Goal: Contribute content: Contribute content

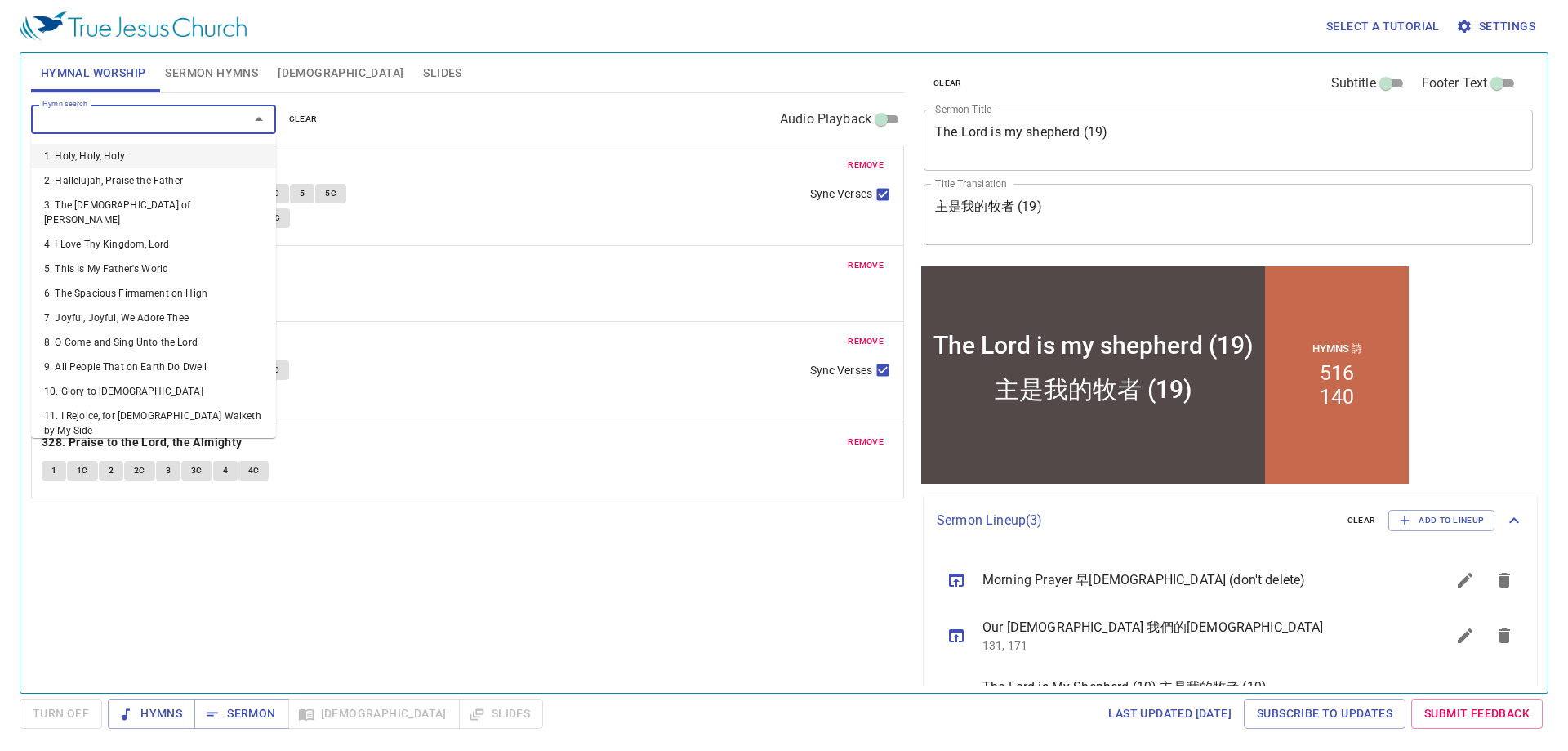
click at [214, 121] on input "Hymn search" at bounding box center [129, 119] width 187 height 19
drag, startPoint x: 519, startPoint y: 564, endPoint x: 700, endPoint y: 442, distance: 218.3
click at [612, 513] on div "Hymn search Hymn search clear Audio Playback remove 89. His Grace Aboundeth Mor…" at bounding box center [468, 385] width 874 height 586
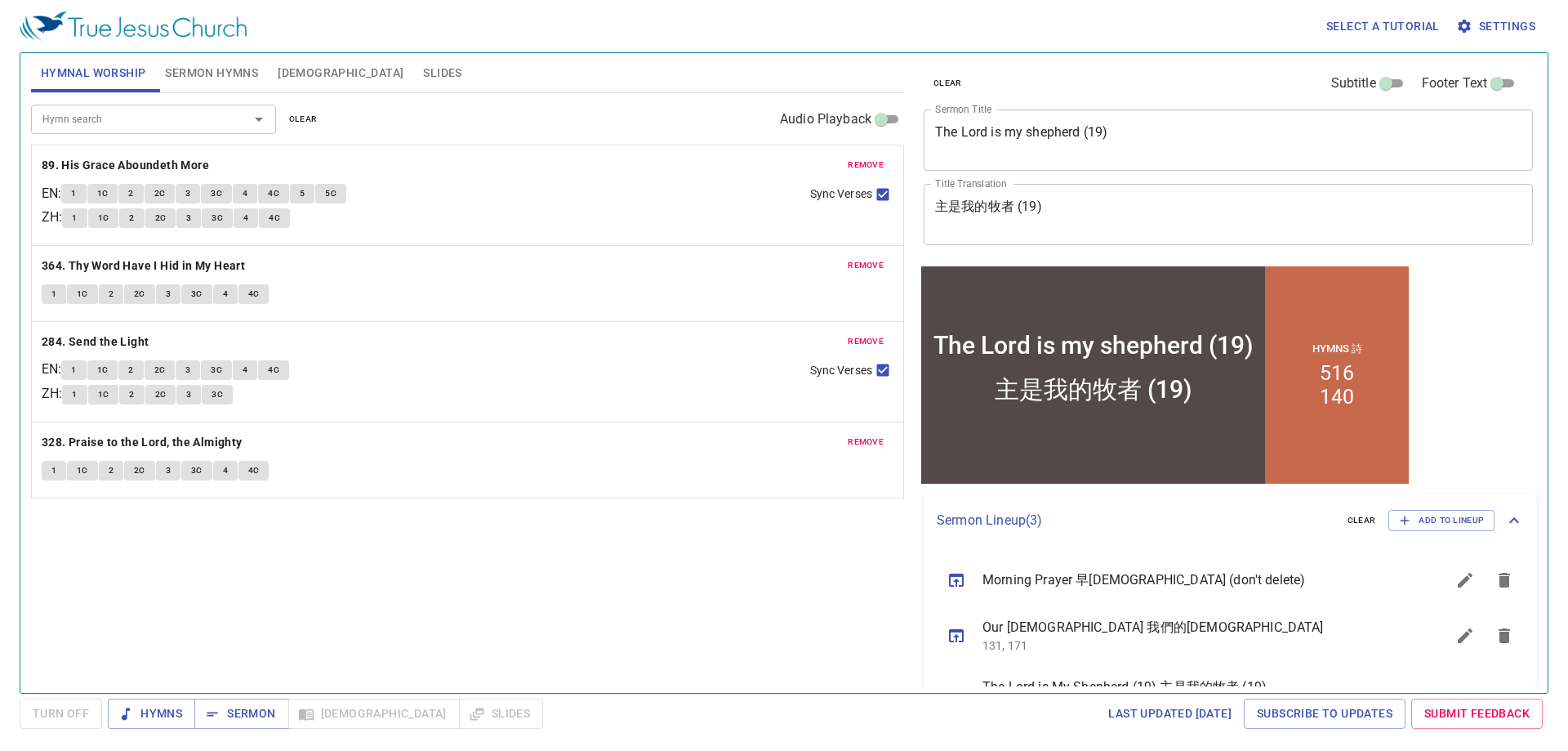
click at [876, 161] on span "remove" at bounding box center [866, 164] width 36 height 15
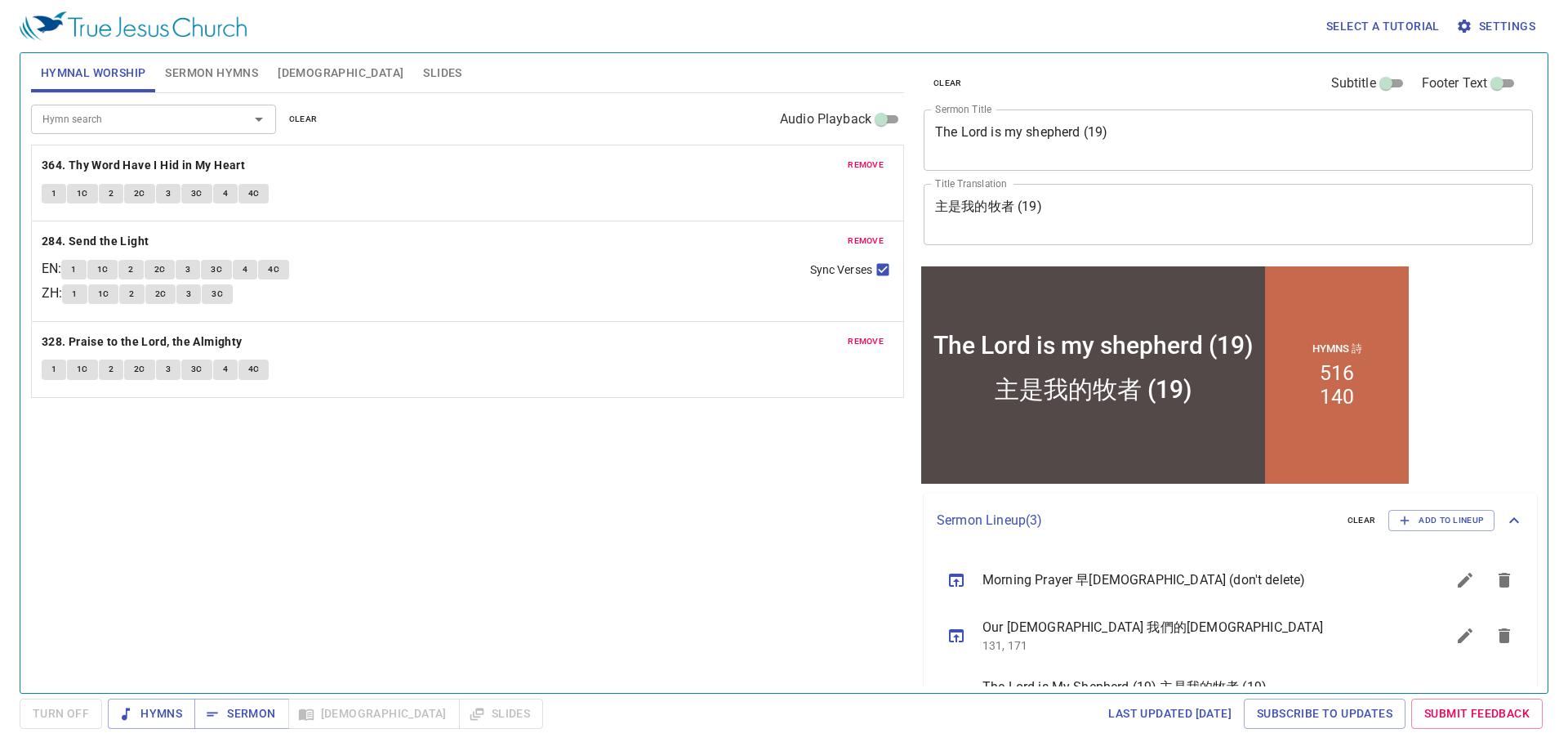
click at [876, 161] on span "remove" at bounding box center [866, 164] width 36 height 15
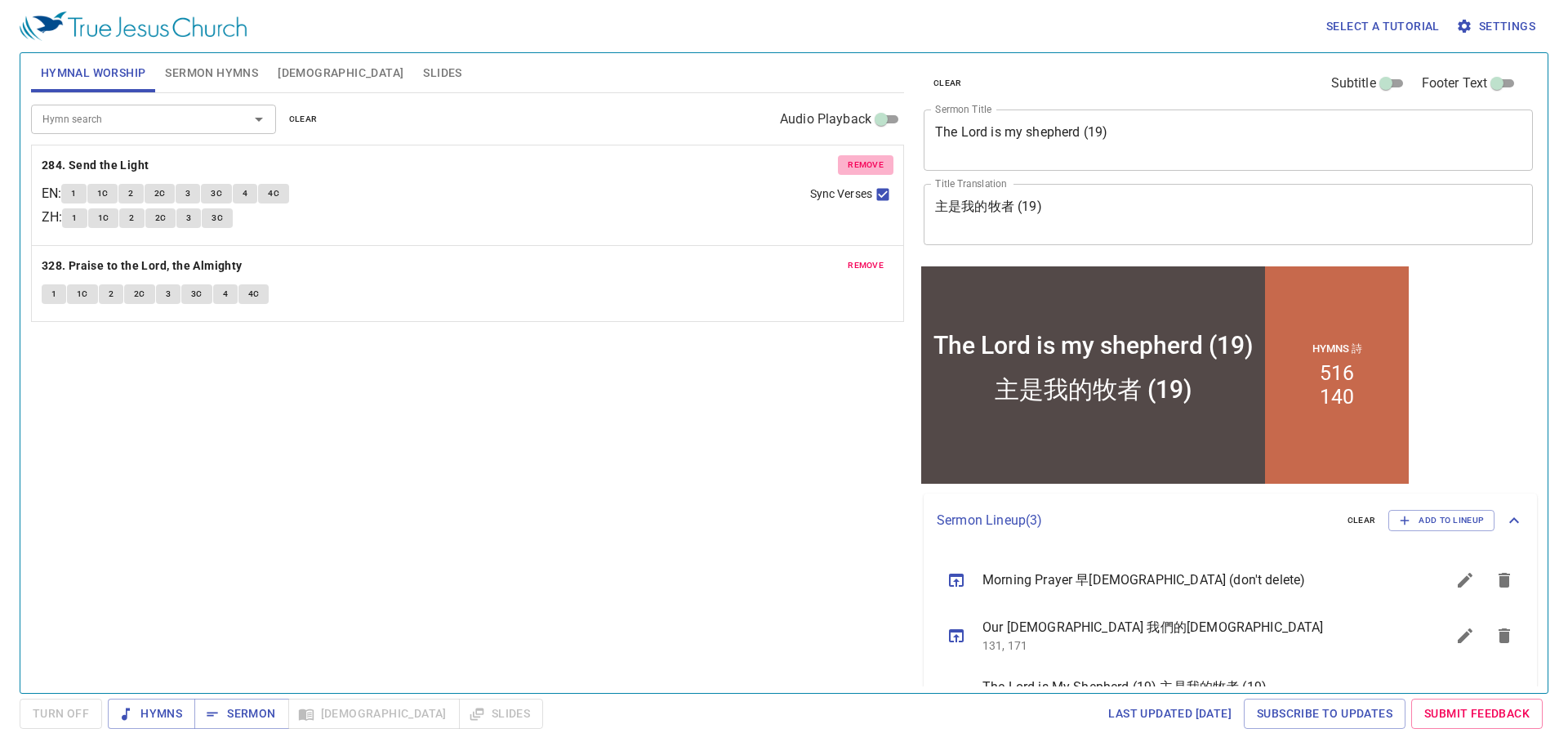
click at [876, 161] on span "remove" at bounding box center [866, 164] width 36 height 15
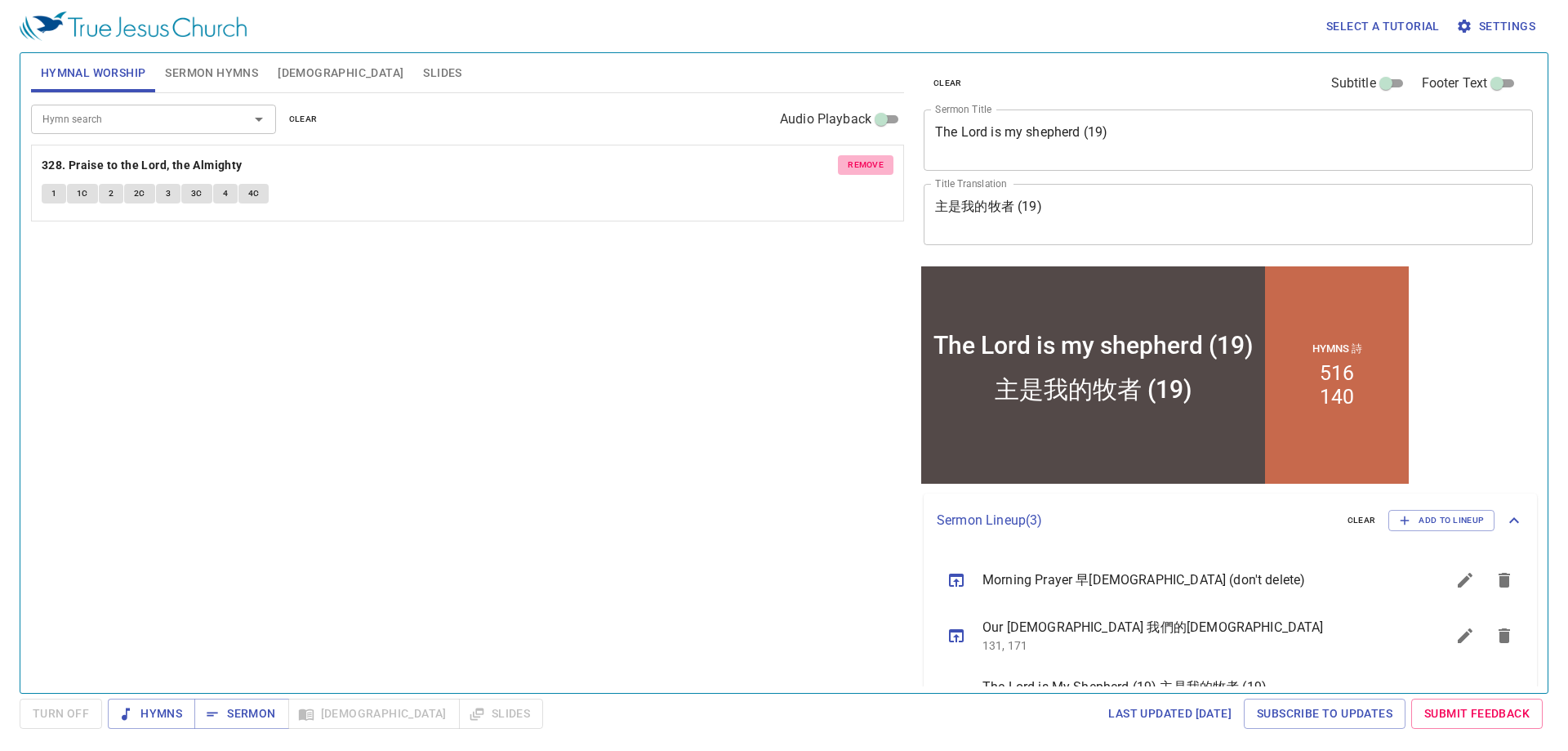
click at [876, 161] on span "remove" at bounding box center [866, 164] width 36 height 15
drag, startPoint x: 431, startPoint y: 468, endPoint x: 419, endPoint y: 460, distance: 14.4
click at [426, 466] on div "Hymn search Hymn search clear Audio Playback No hymns for hymnal worship yet" at bounding box center [468, 385] width 874 height 586
click at [184, 123] on input "Hymn search" at bounding box center [129, 119] width 187 height 19
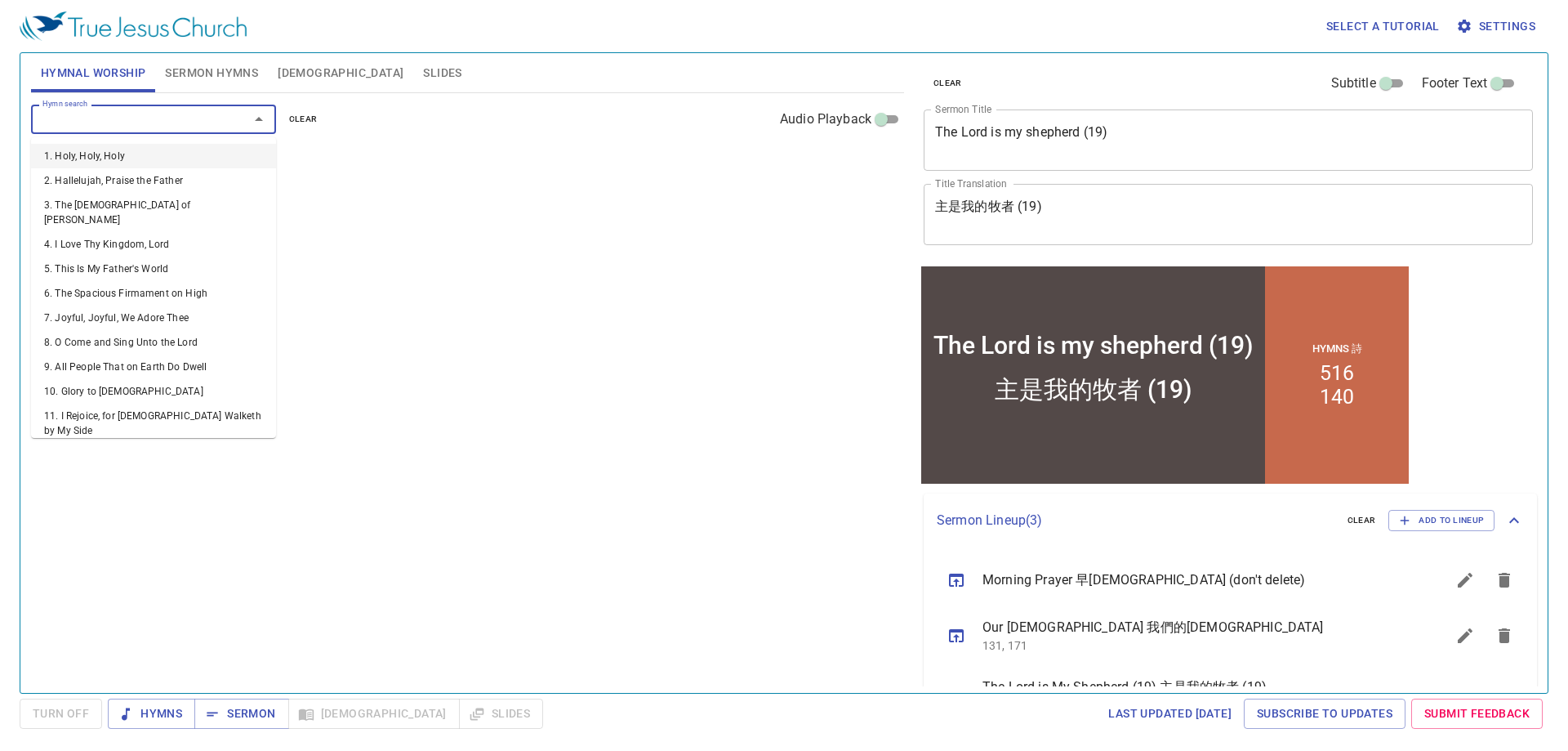
click at [186, 123] on input "Hymn search" at bounding box center [129, 119] width 187 height 19
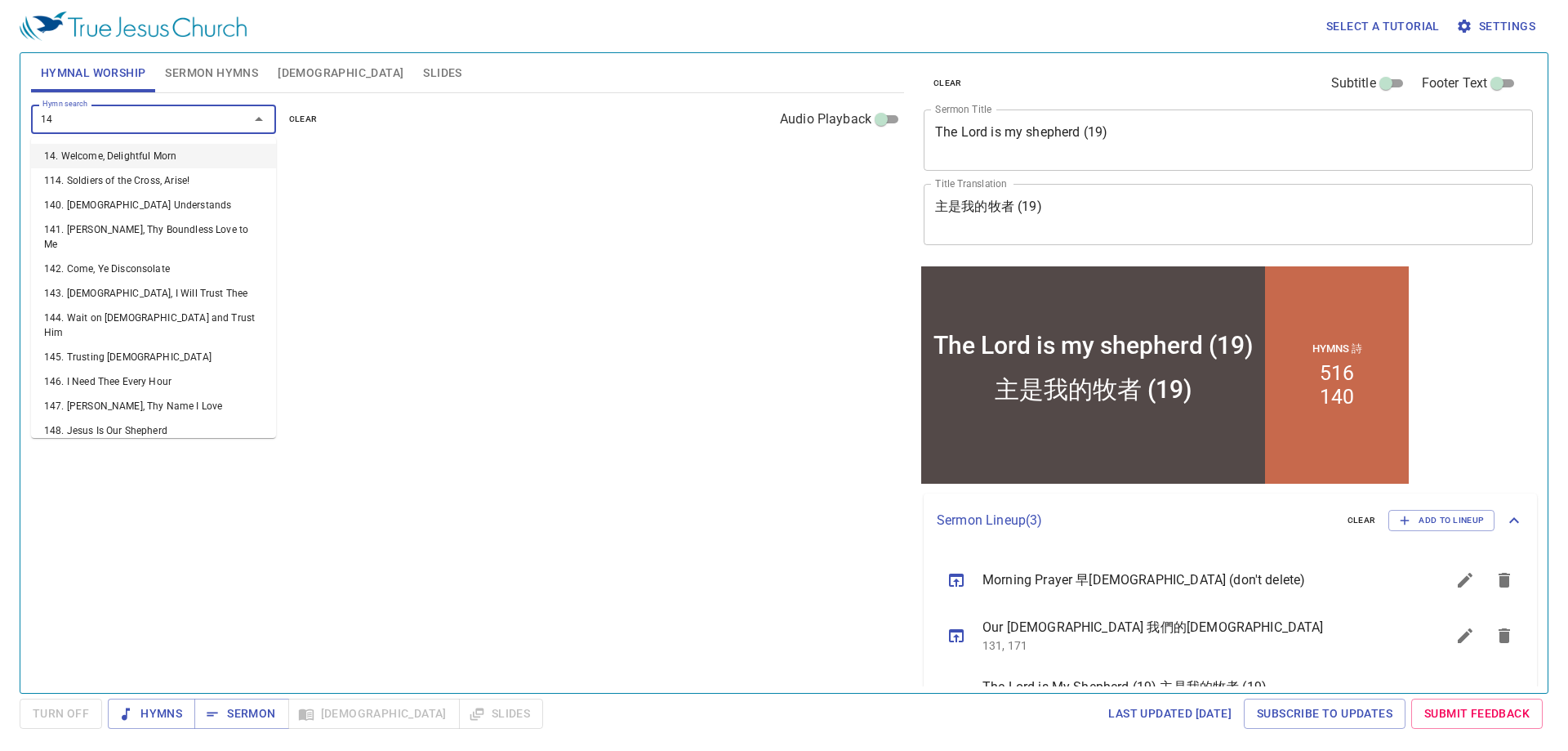
type input "144"
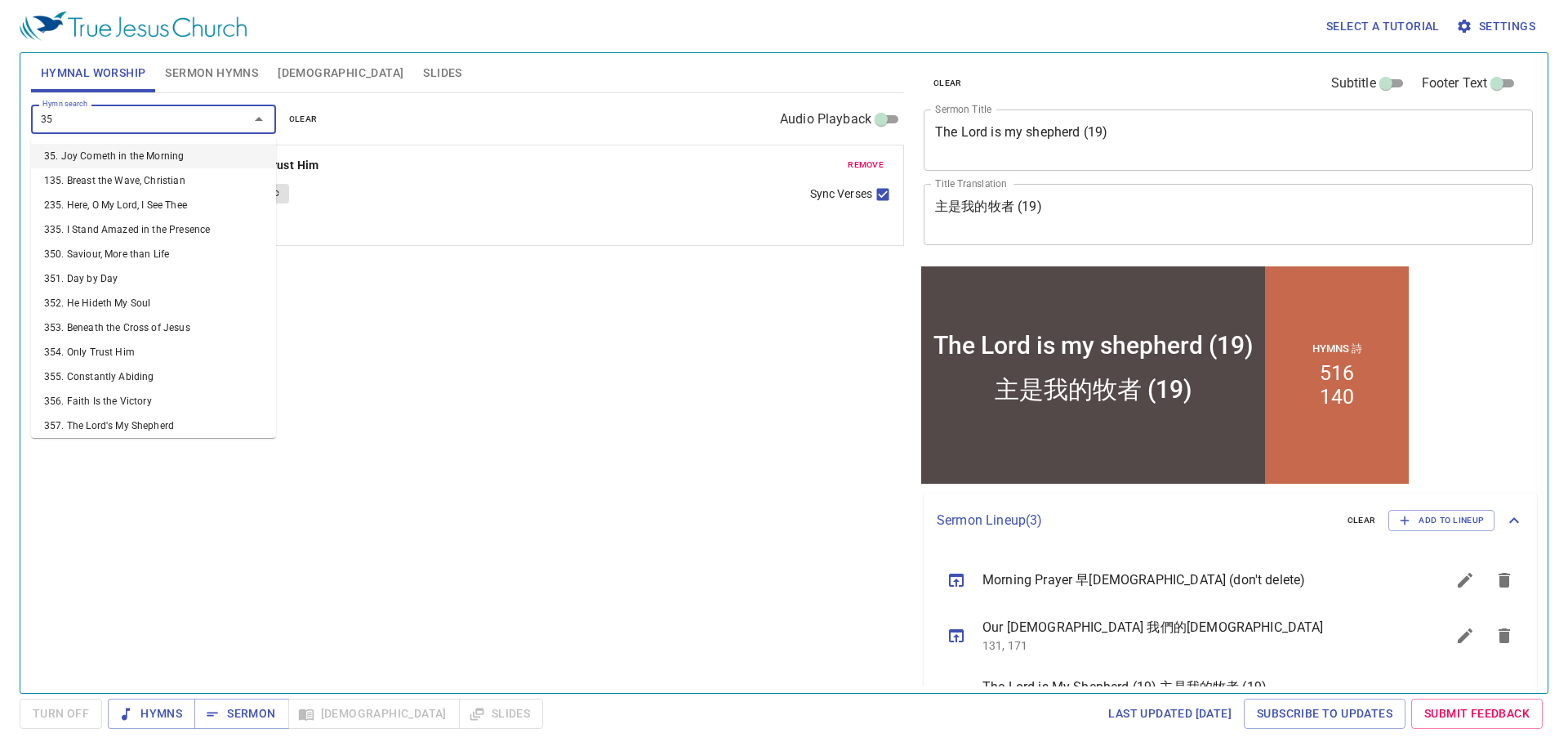
type input "351"
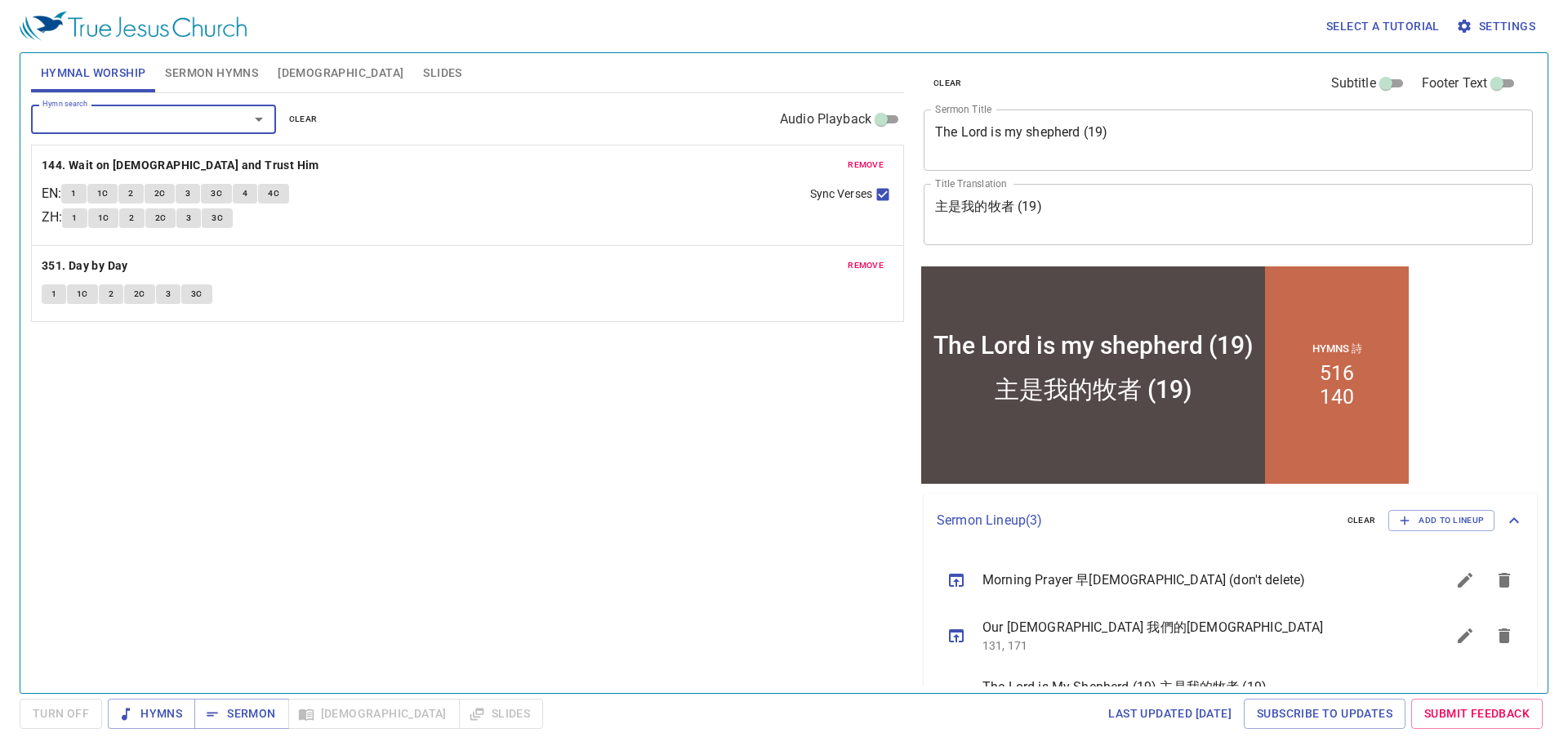
click at [186, 123] on input "Hymn search" at bounding box center [129, 119] width 187 height 19
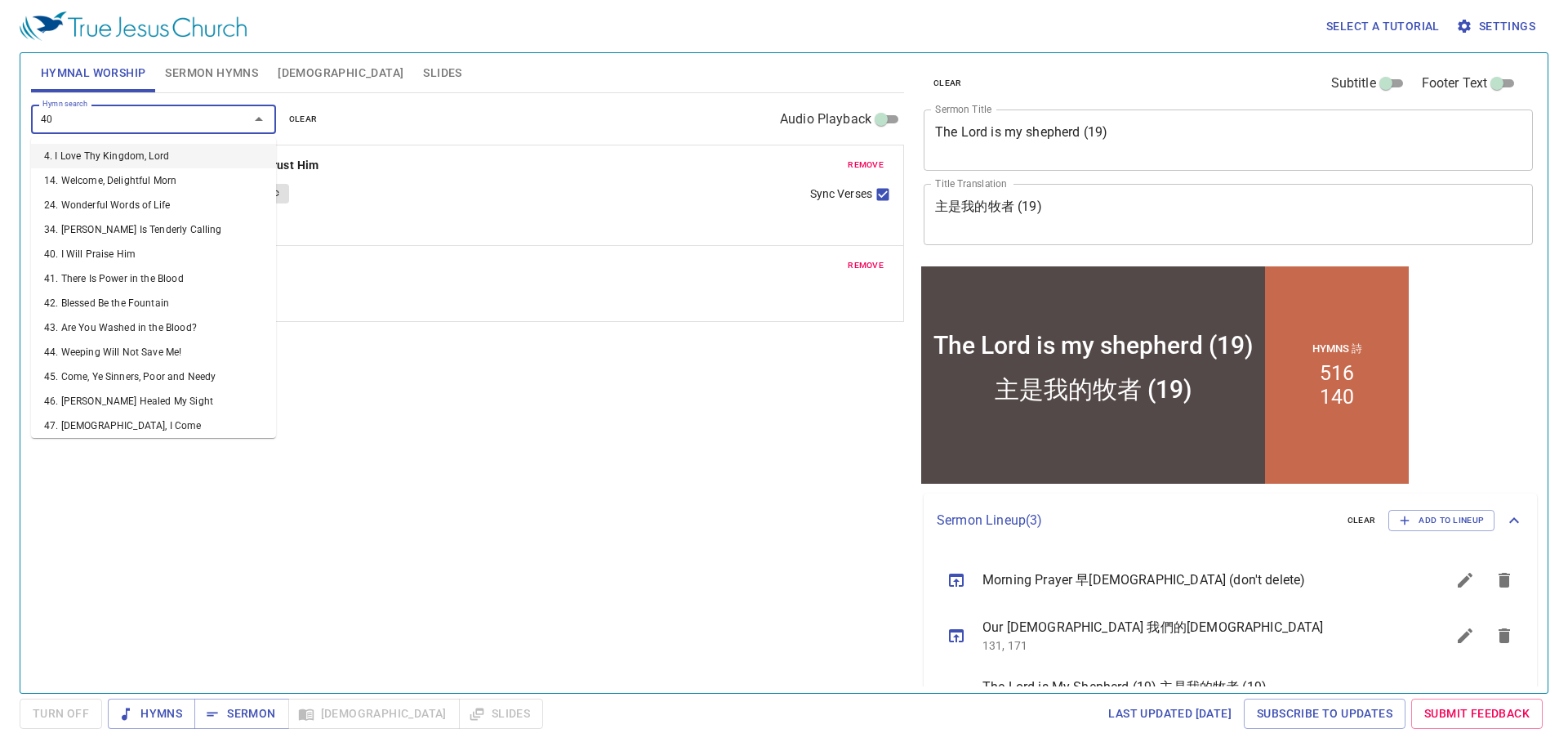
type input "400"
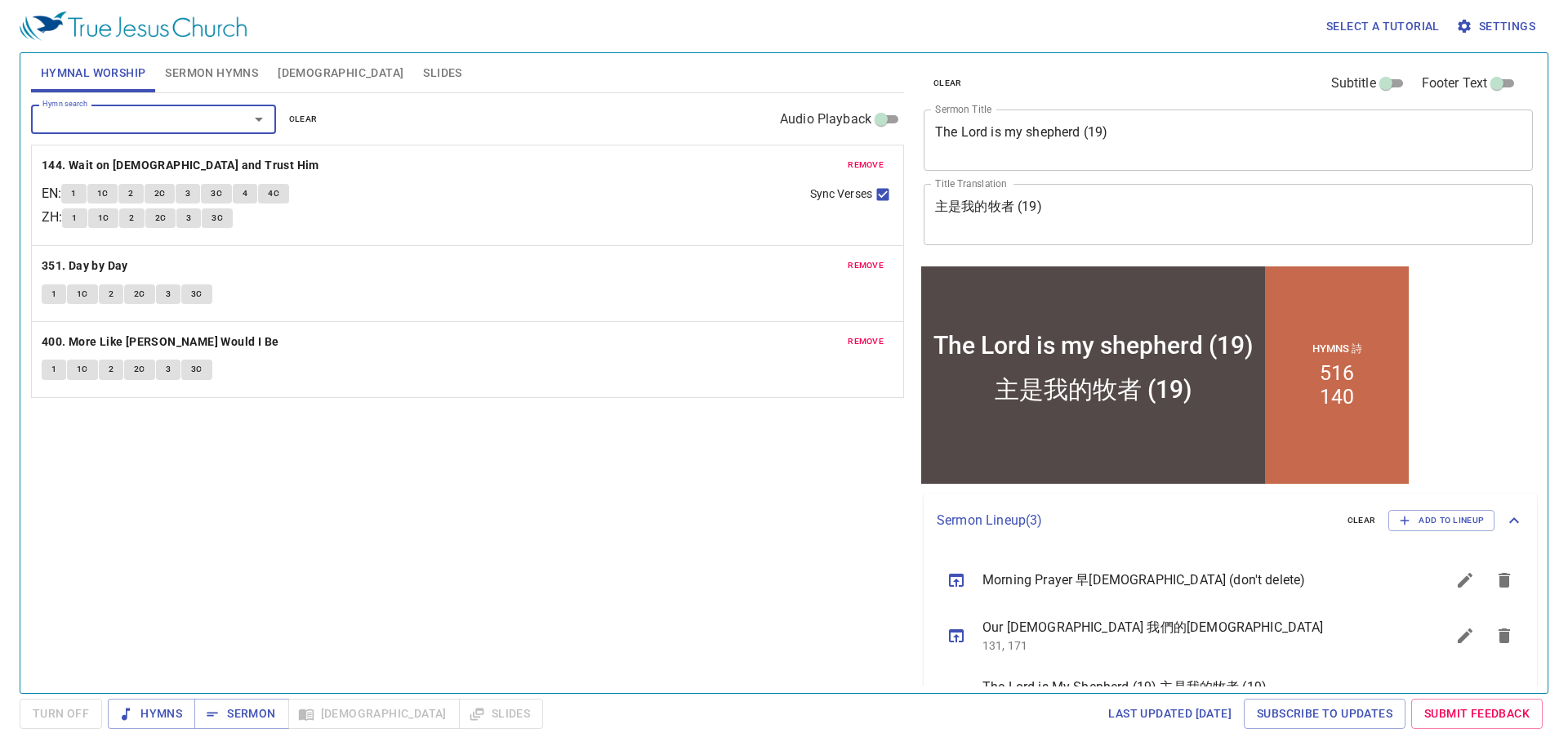
drag, startPoint x: 204, startPoint y: 634, endPoint x: 211, endPoint y: 613, distance: 22.1
click at [204, 630] on div "Hymn search Hymn search clear Audio Playback remove 144. Wait on God and Trust …" at bounding box center [468, 385] width 874 height 586
click at [231, 119] on div at bounding box center [247, 119] width 43 height 23
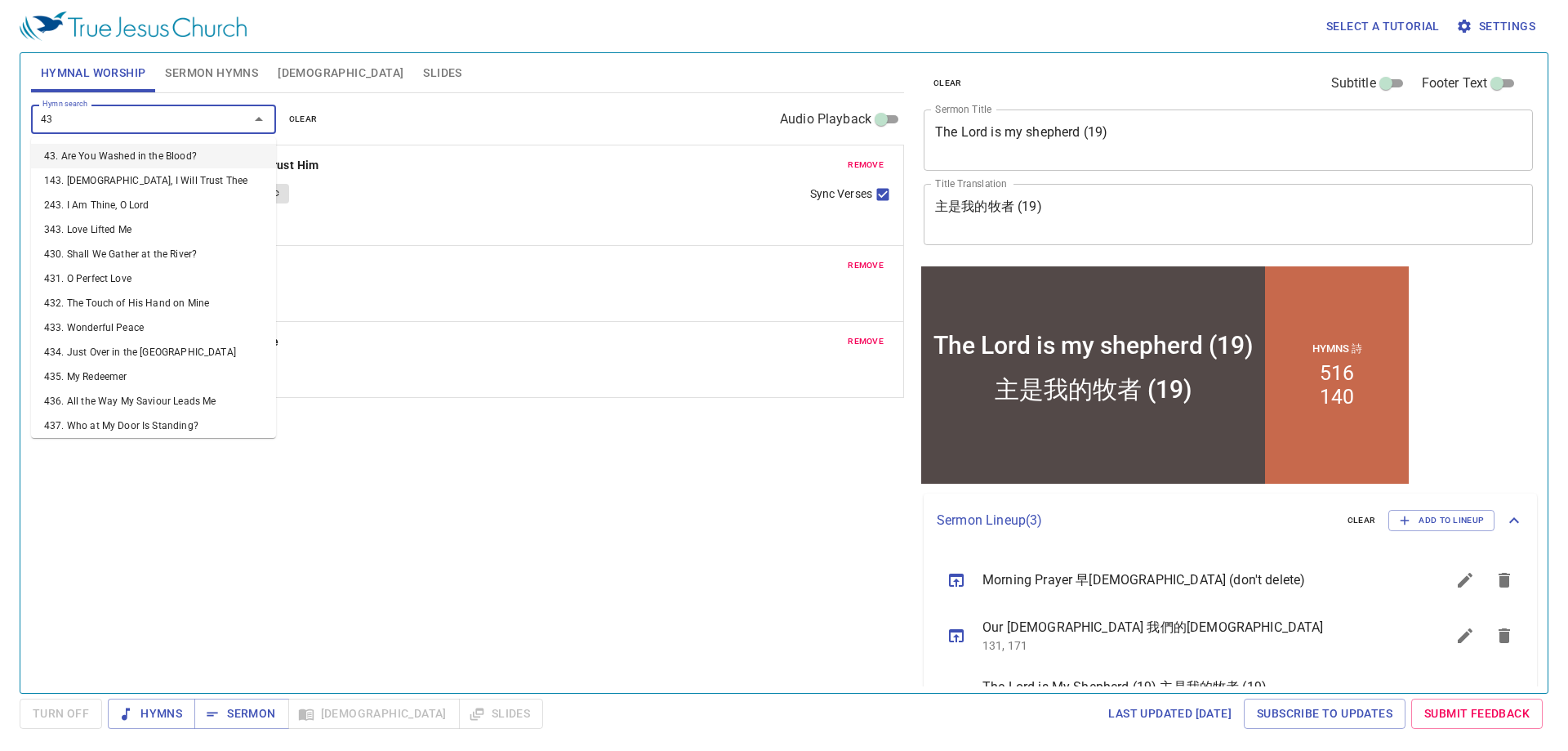
type input "439"
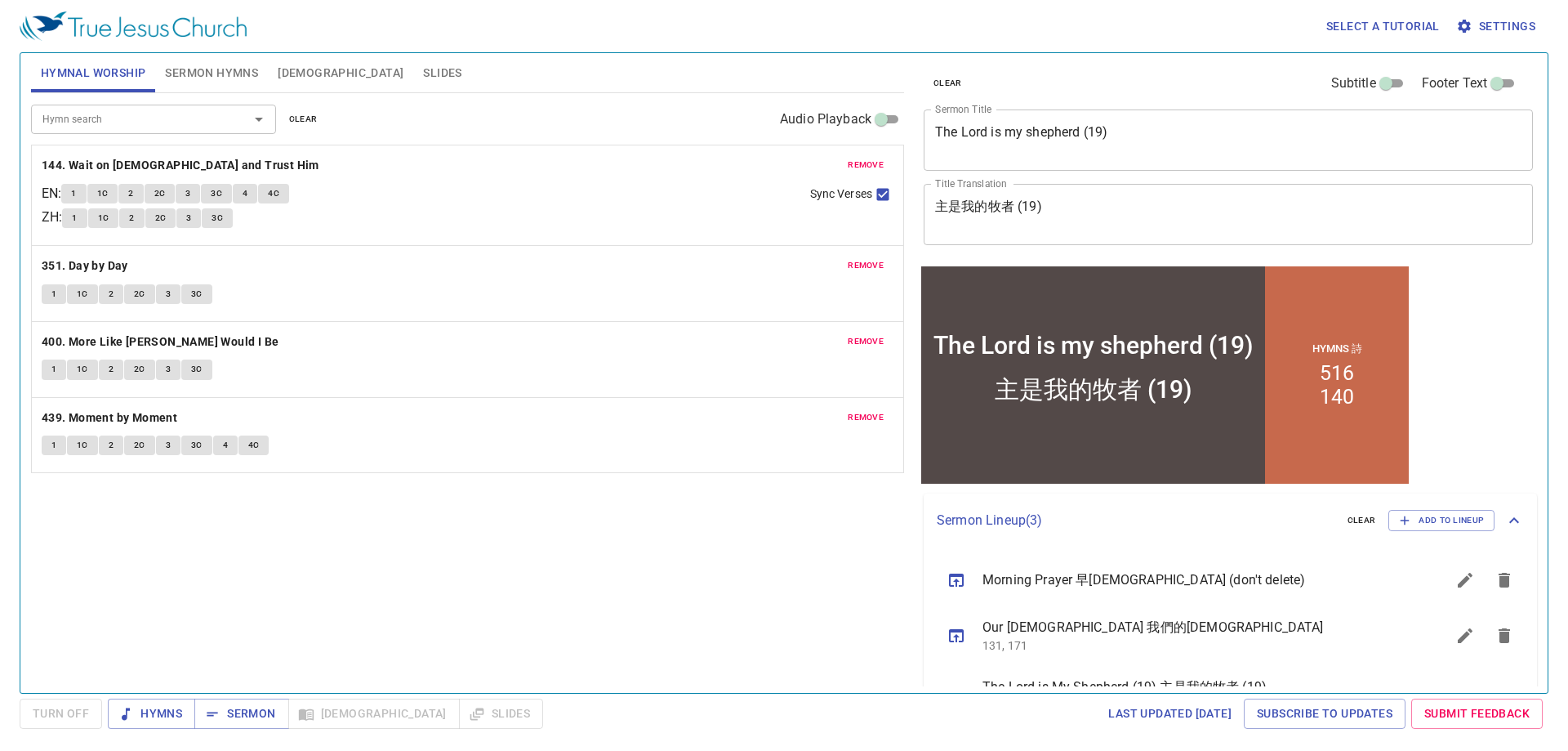
click at [482, 603] on div "Hymn search Hymn search clear Audio Playback remove 144. Wait on God and Trust …" at bounding box center [468, 385] width 874 height 586
click at [230, 71] on span "Sermon Hymns" at bounding box center [212, 73] width 93 height 21
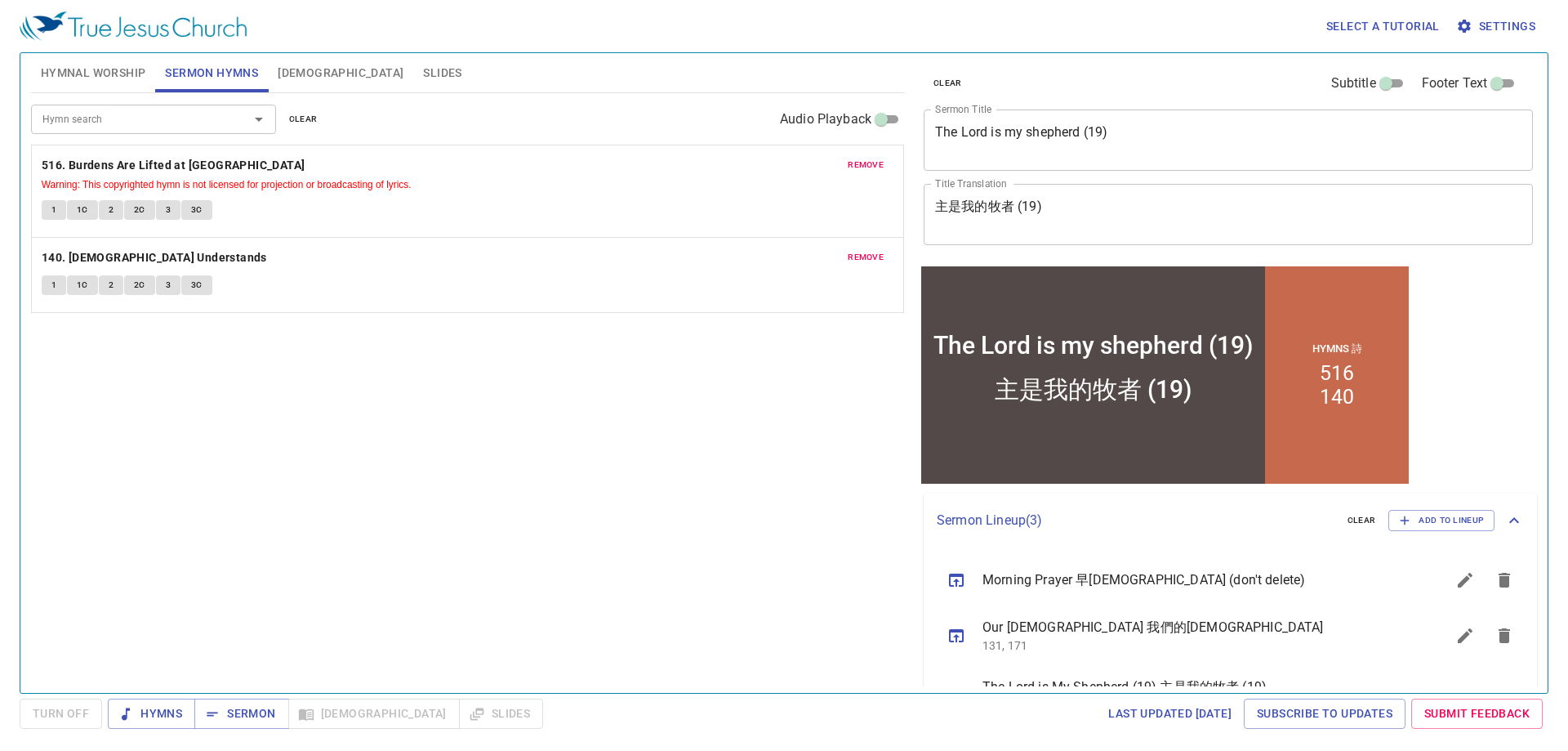
click at [1101, 143] on textarea "The Lord is my shepherd (19)" at bounding box center [1228, 139] width 586 height 31
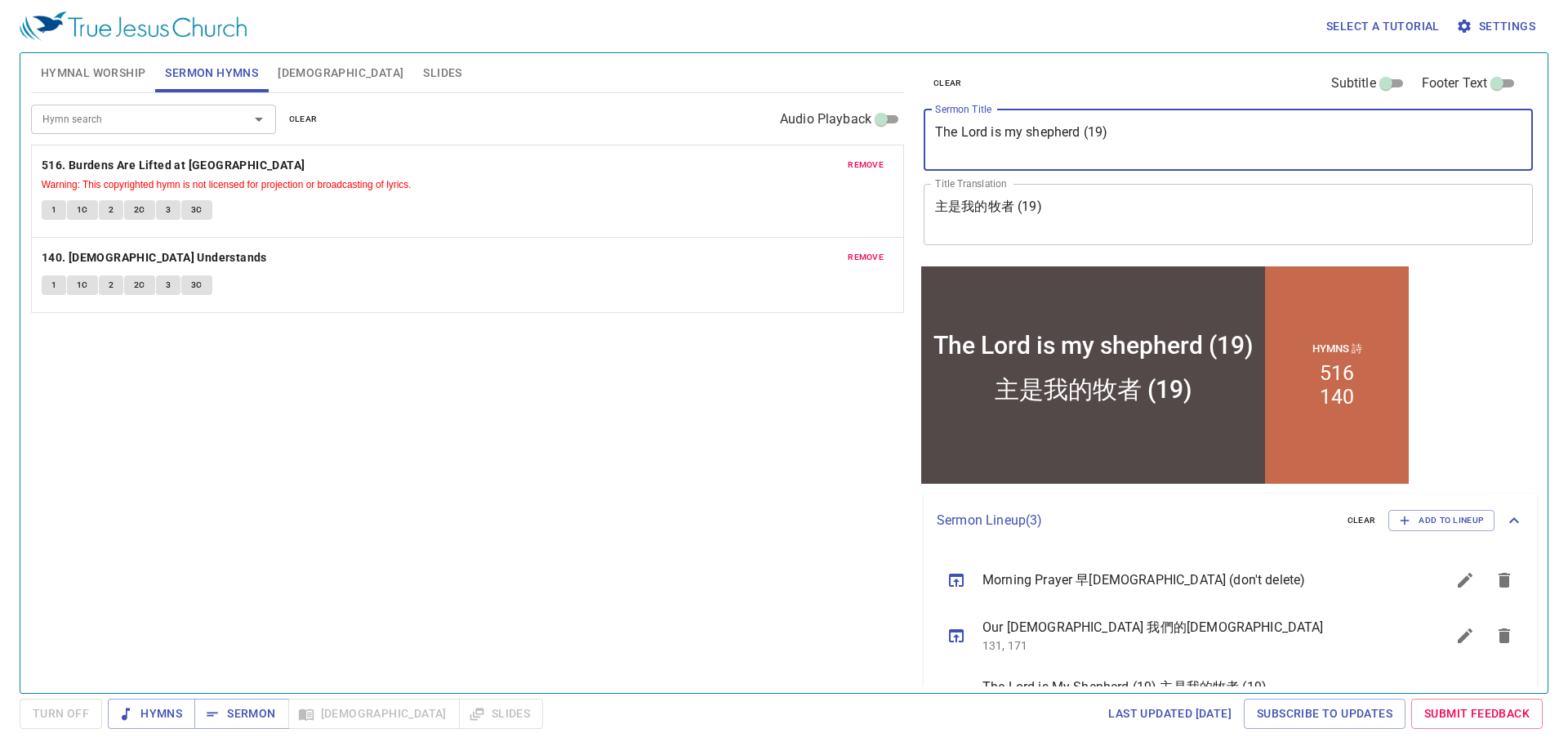
click at [1102, 142] on textarea "The Lord is my shepherd (19)" at bounding box center [1228, 139] width 586 height 31
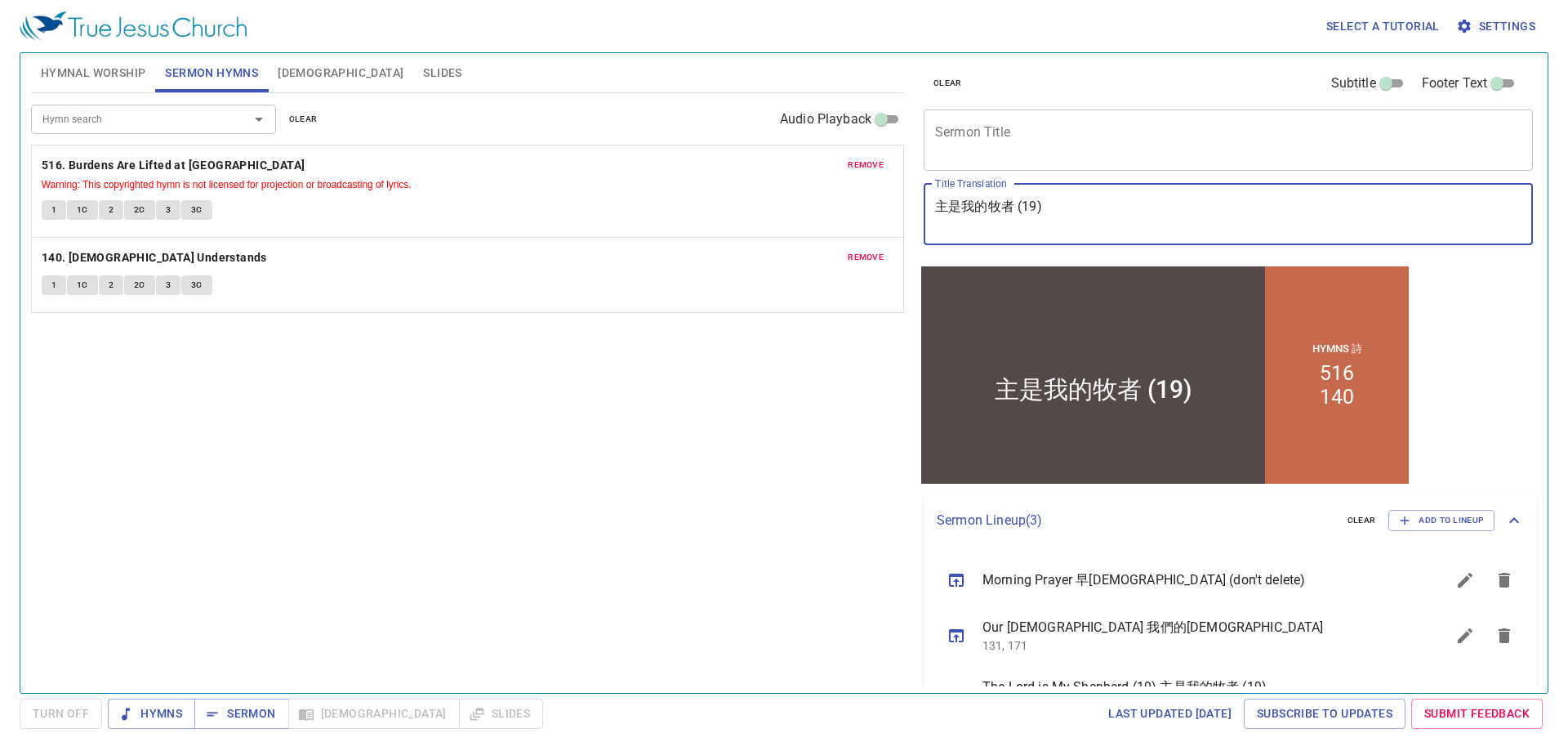
click at [1096, 206] on textarea "主是我的牧者 (19)" at bounding box center [1228, 213] width 586 height 31
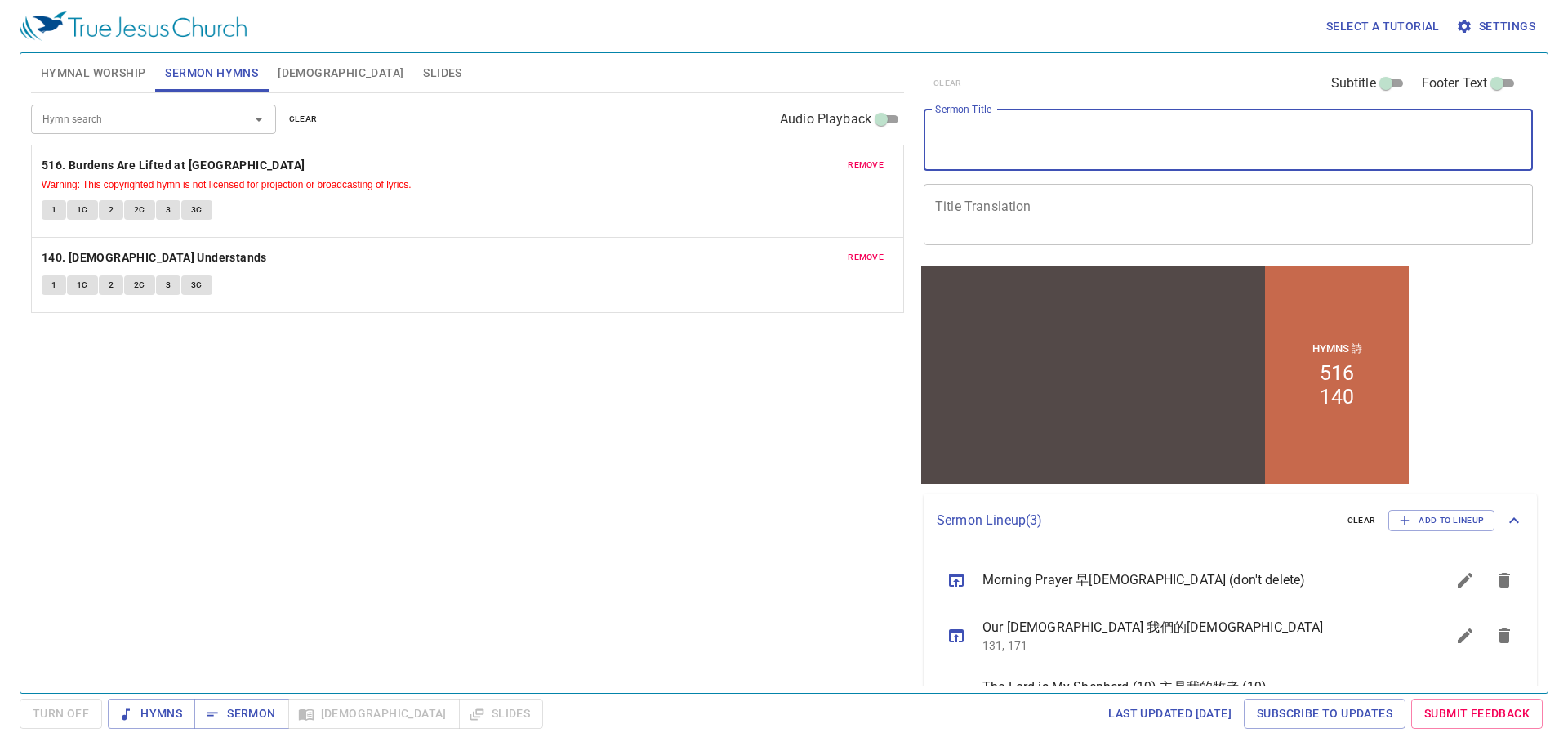
click at [1014, 143] on textarea "Sermon Title" at bounding box center [1228, 139] width 586 height 31
paste textarea "Our common belief – One True Church"
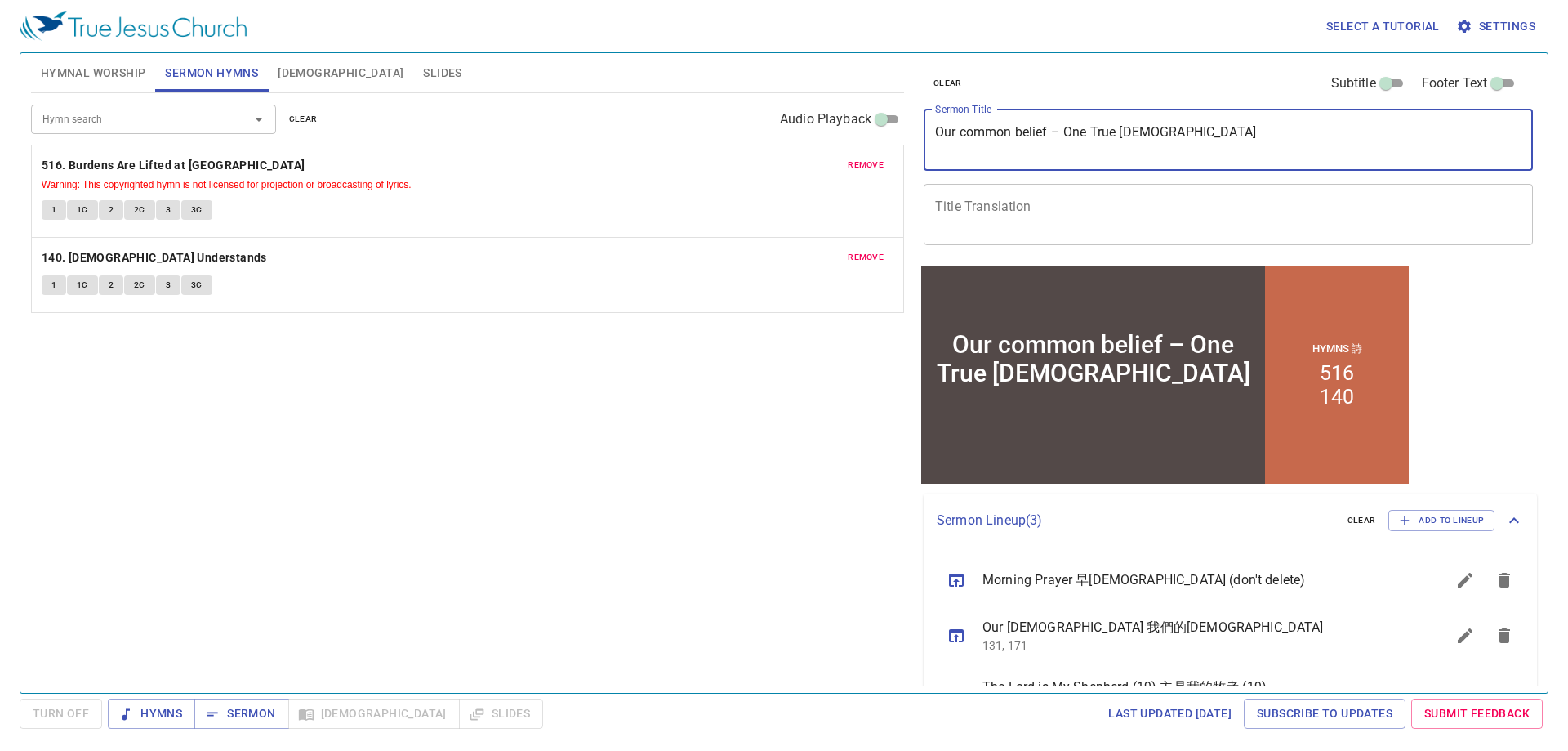
type textarea "Our common belief – One True Church"
click at [1180, 217] on textarea "Title Translation" at bounding box center [1228, 213] width 586 height 31
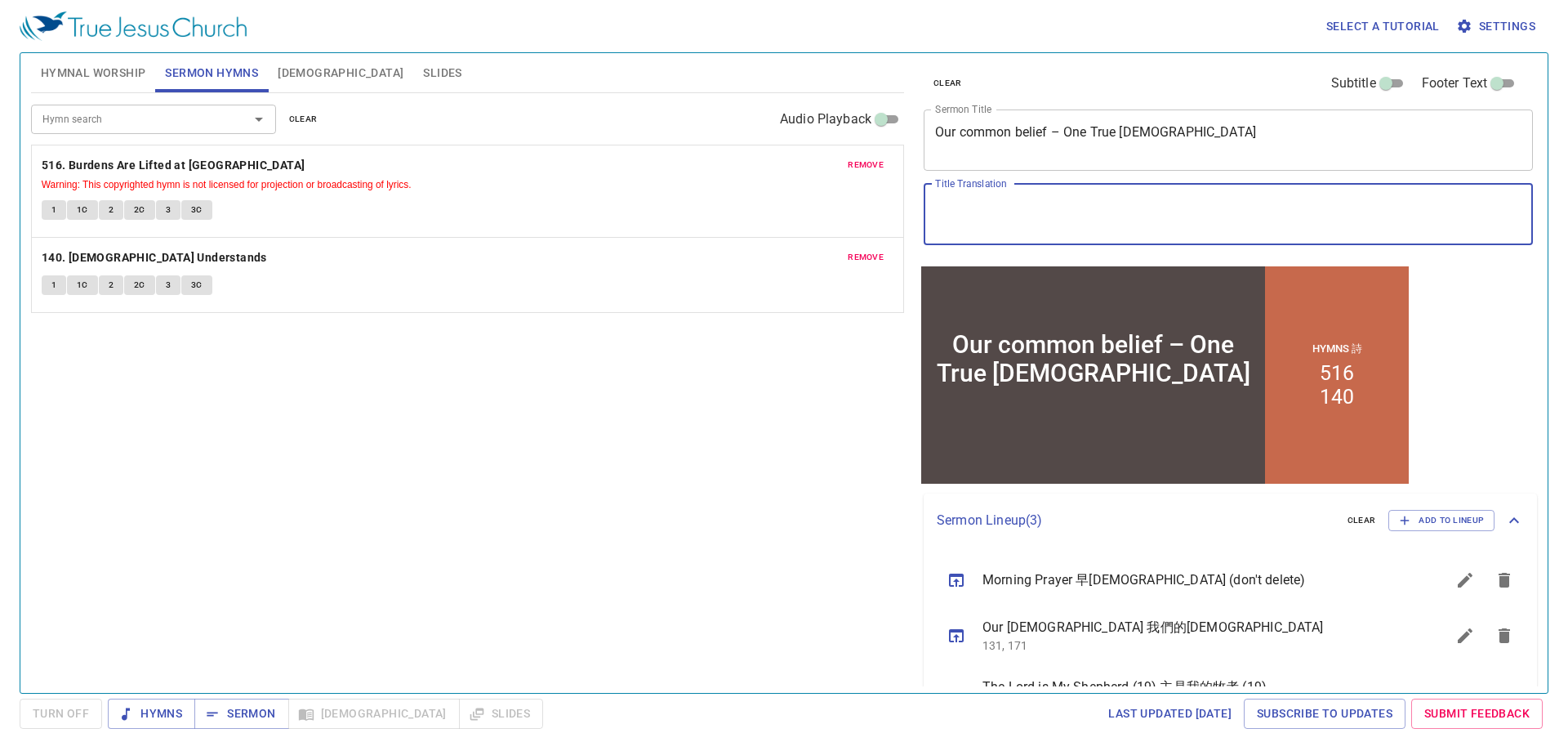
paste textarea "共信之道-獨一的真教會。"
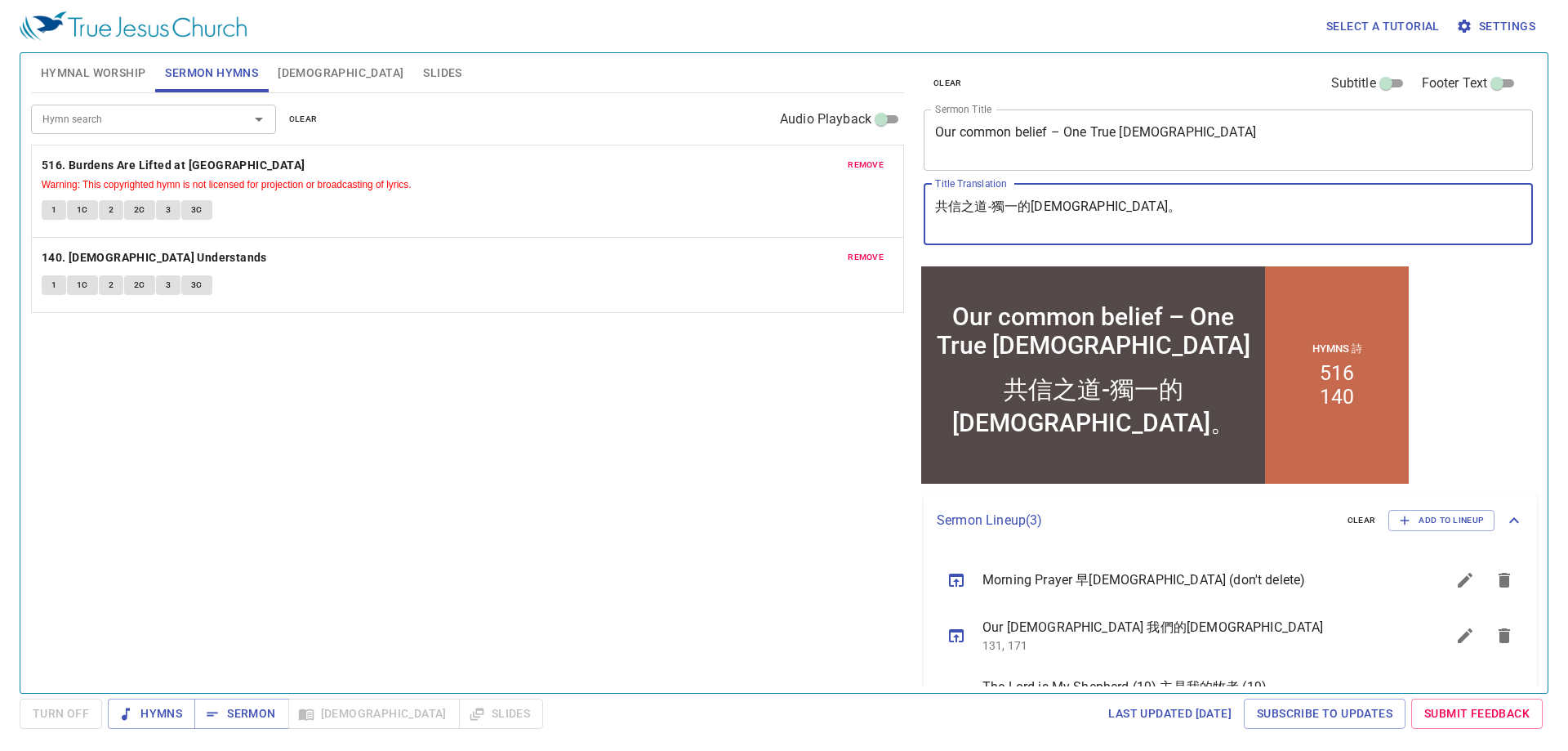
click at [805, 426] on div "Hymn search Hymn search clear Audio Playback remove 516. Burdens Are Lifted at …" at bounding box center [468, 385] width 874 height 586
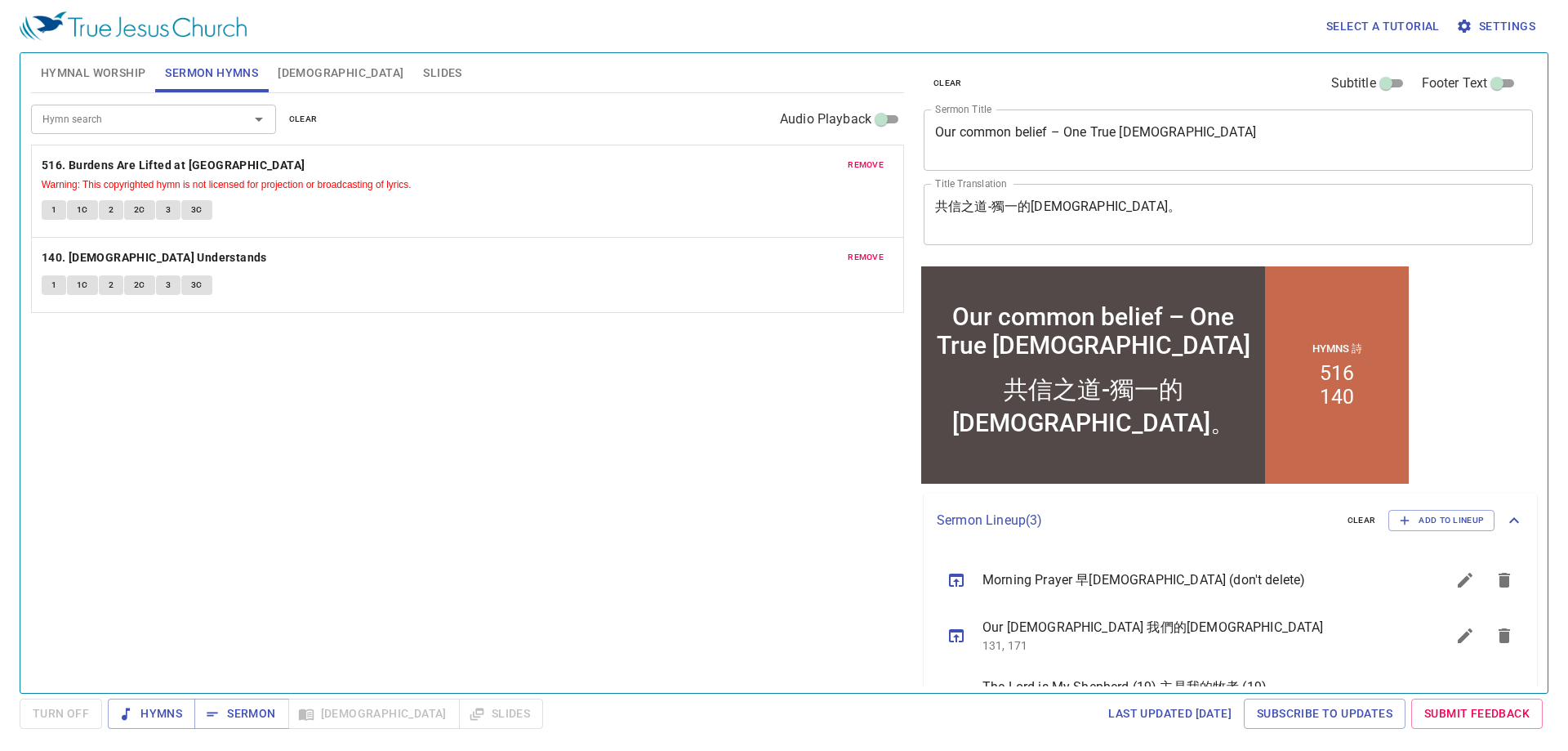
click at [1166, 204] on textarea "共信之道-獨一的真教會。" at bounding box center [1228, 213] width 586 height 31
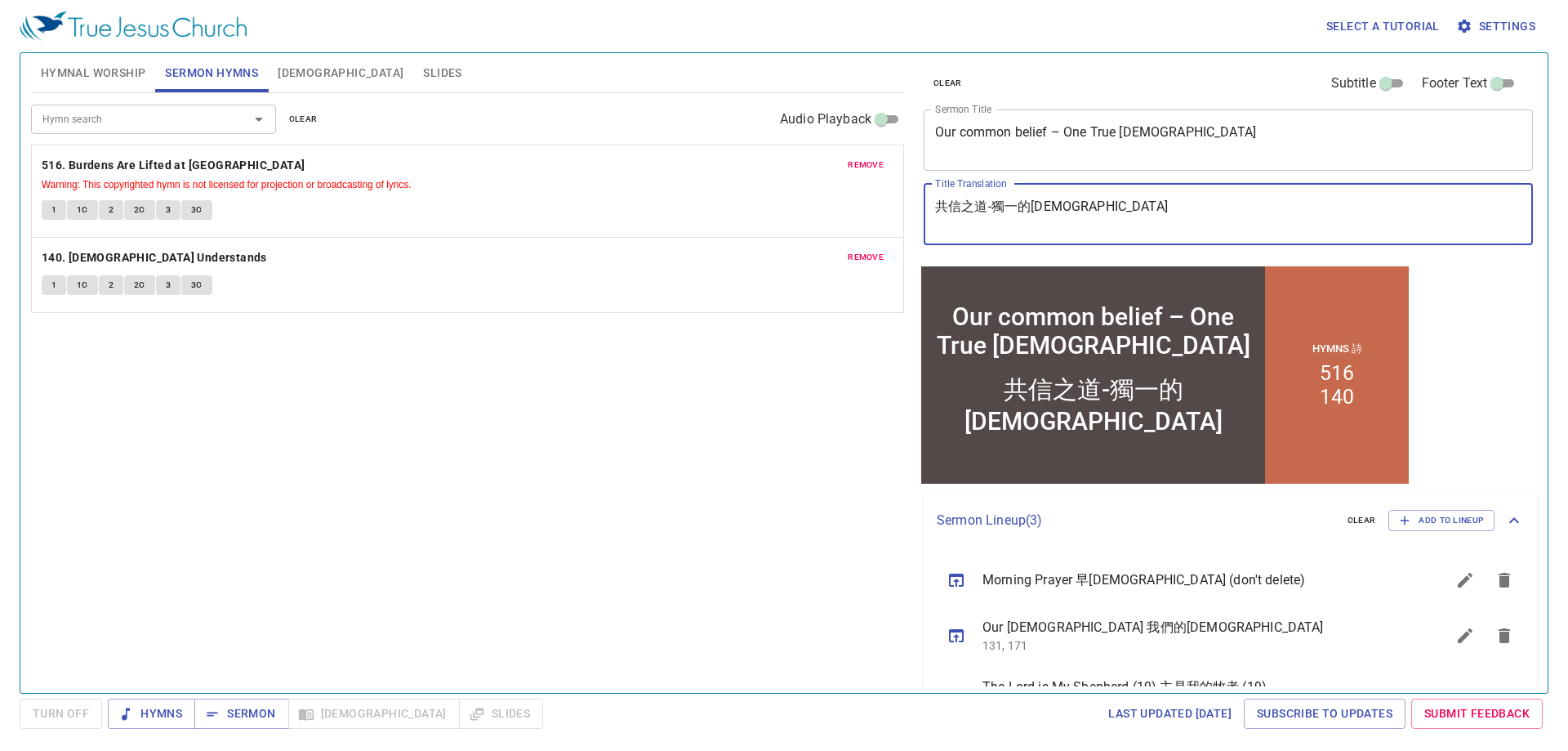
type textarea "共信之道-獨一的[DEMOGRAPHIC_DATA]"
click at [1216, 142] on textarea "Our common belief – One True Church" at bounding box center [1228, 139] width 586 height 31
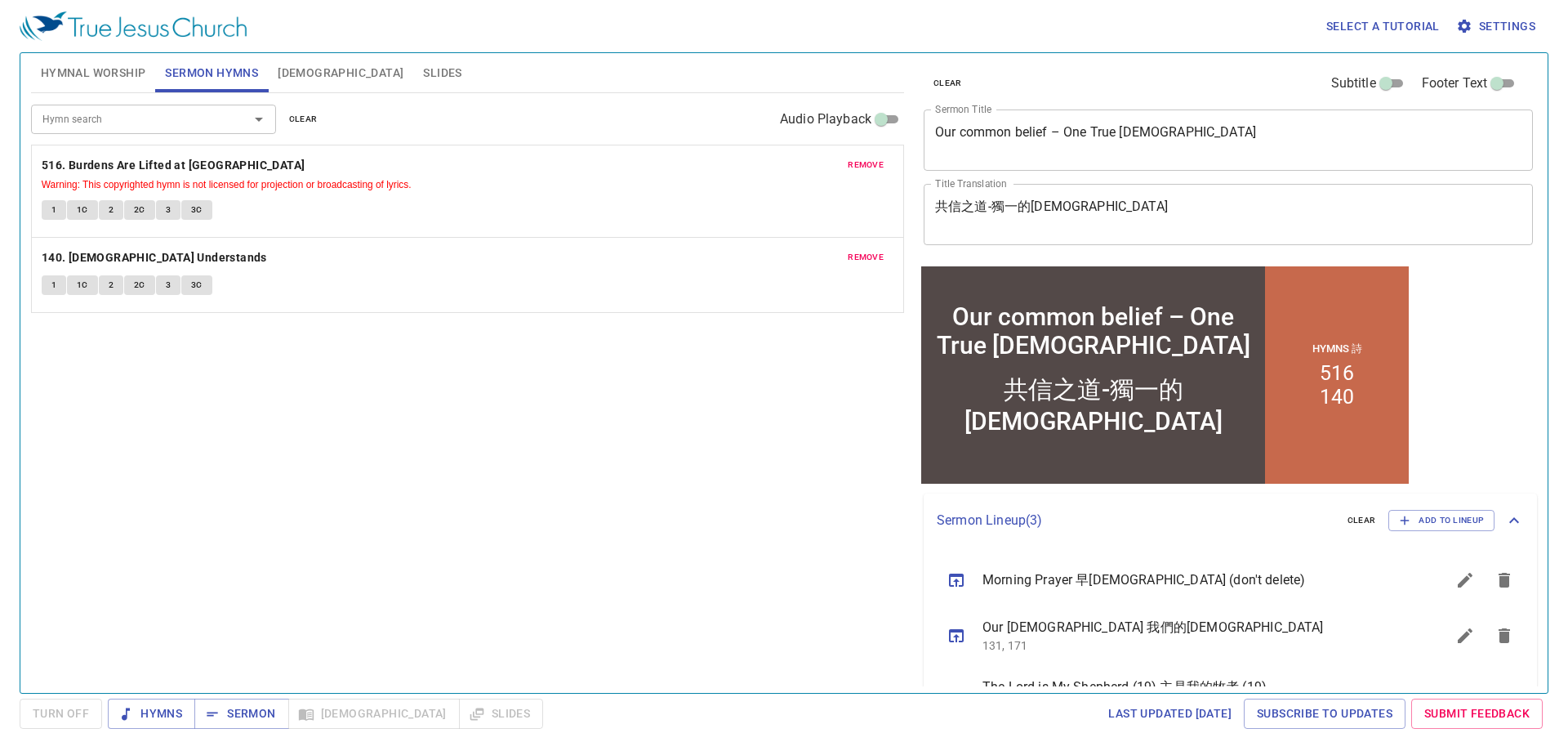
click at [554, 447] on div "Hymn search Hymn search clear Audio Playback remove 516. Burdens Are Lifted at …" at bounding box center [468, 385] width 874 height 586
click at [250, 703] on span "Sermon" at bounding box center [241, 713] width 67 height 21
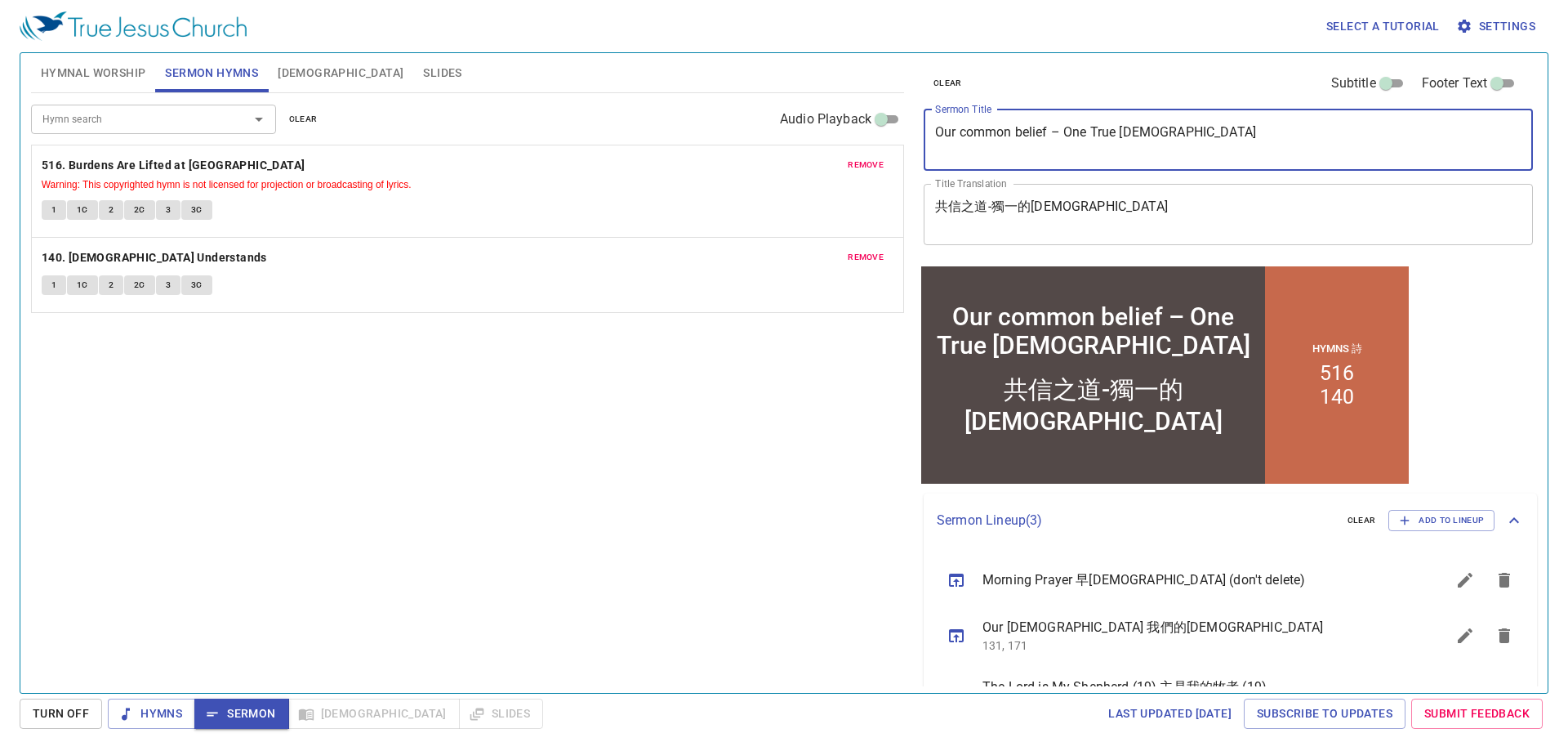
click at [967, 138] on textarea "Our common belief – One True Church" at bounding box center [1228, 139] width 586 height 31
click at [1026, 132] on textarea "Our Common belief – One True Church" at bounding box center [1228, 139] width 586 height 31
type textarea "Our Common Belief – One True [DEMOGRAPHIC_DATA]"
click at [423, 69] on span "Slides" at bounding box center [442, 73] width 39 height 21
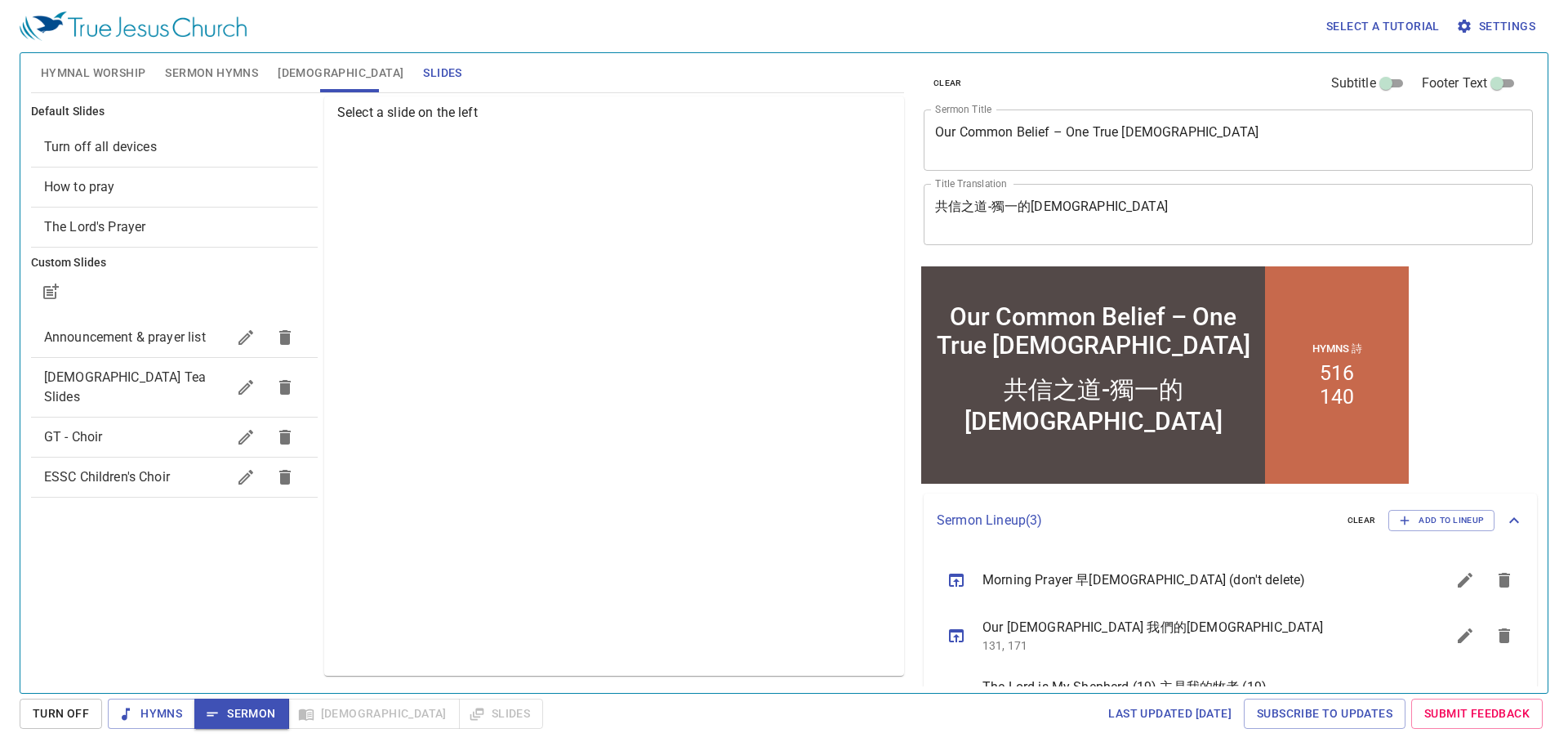
click at [145, 148] on span "Turn off all devices" at bounding box center [101, 147] width 113 height 16
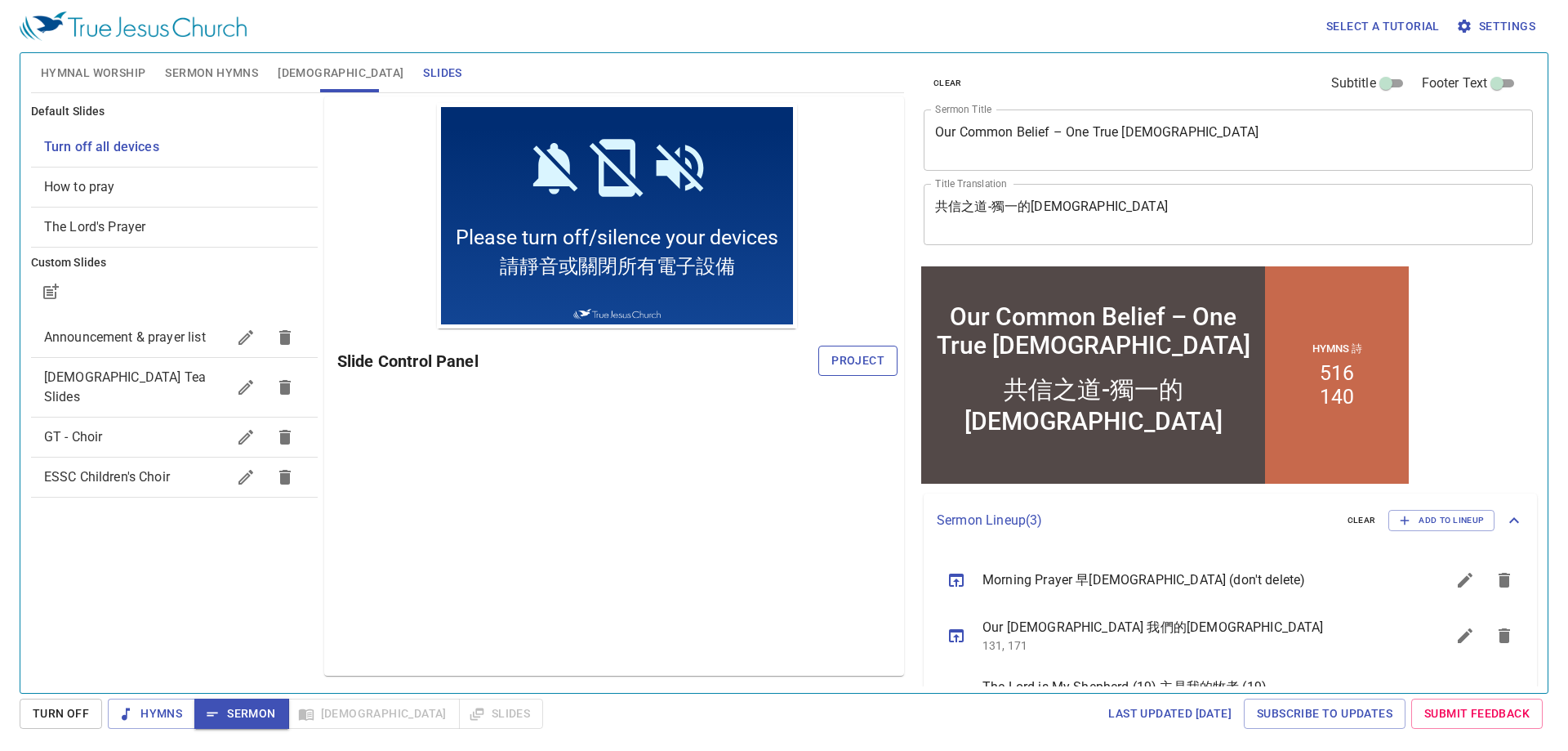
drag, startPoint x: 870, startPoint y: 361, endPoint x: 827, endPoint y: 449, distance: 97.9
click at [867, 363] on span "Project" at bounding box center [859, 361] width 53 height 21
click at [655, 584] on div "Preview Only Slide Control Panel" at bounding box center [614, 385] width 580 height 580
click at [419, 592] on div "Preview Only Slide Control Panel" at bounding box center [614, 385] width 580 height 580
click at [606, 540] on div "Preview Only Slide Control Panel" at bounding box center [614, 385] width 580 height 580
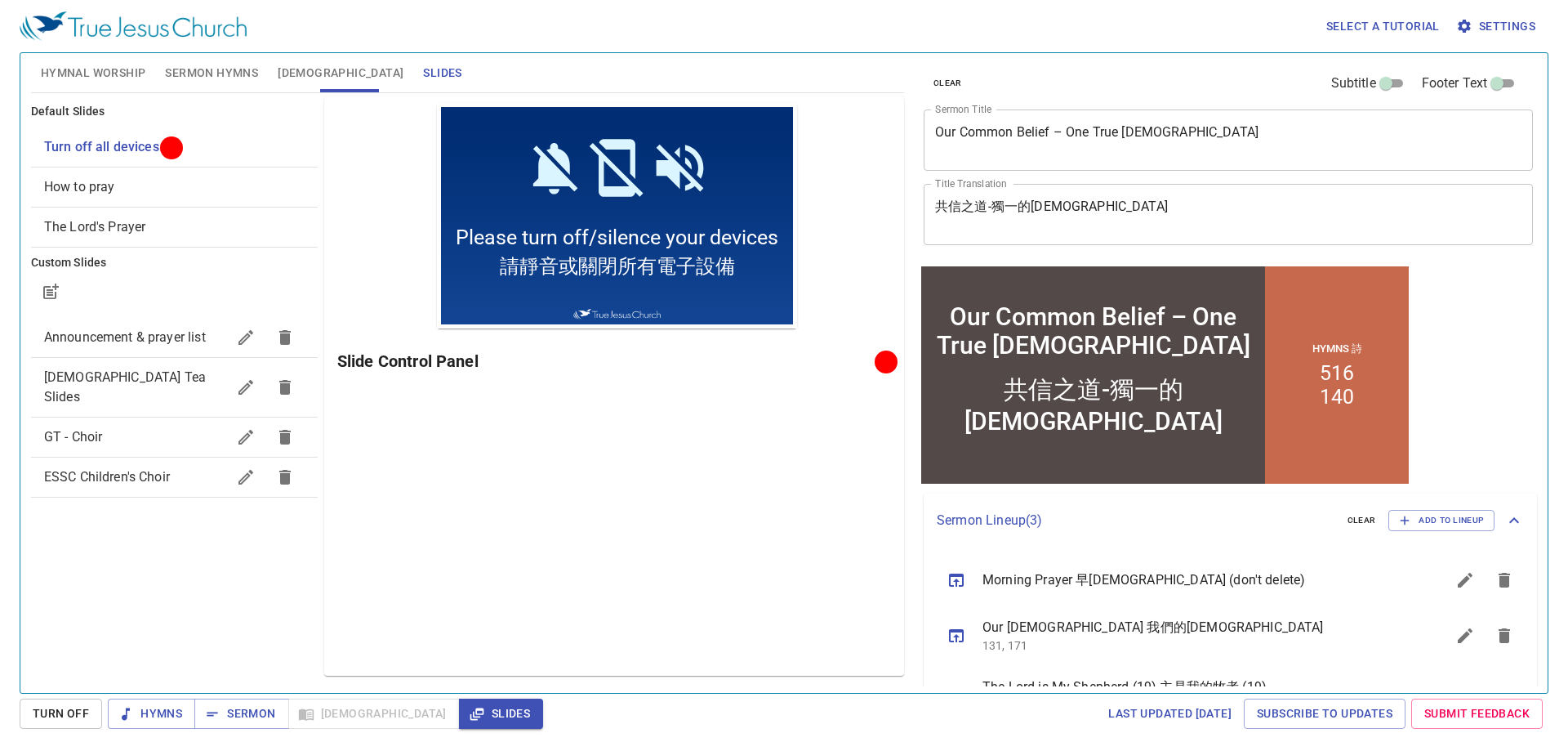
click at [226, 68] on span "Sermon Hymns" at bounding box center [212, 73] width 93 height 21
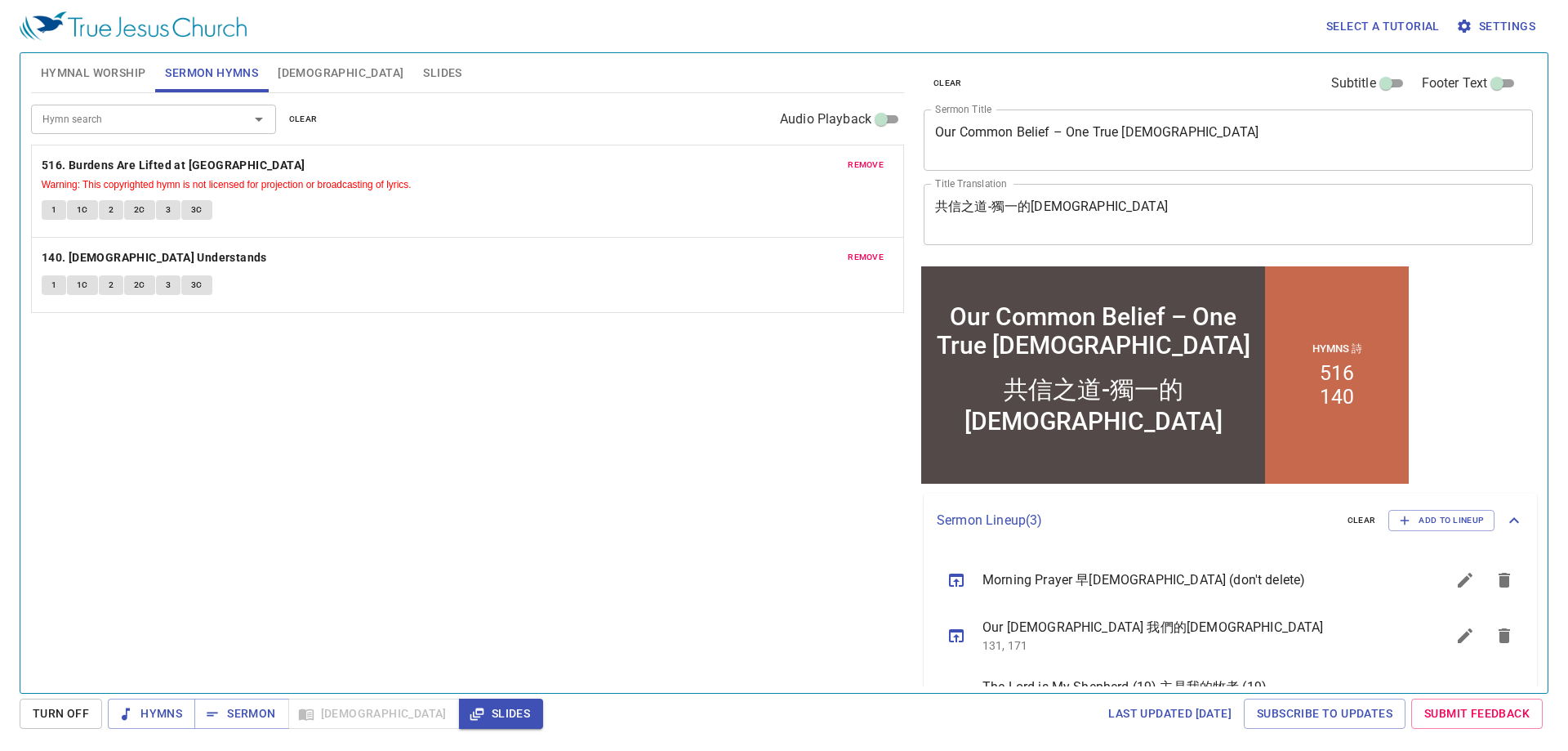
drag, startPoint x: 320, startPoint y: 514, endPoint x: 118, endPoint y: 70, distance: 487.8
click at [319, 513] on div "Hymn search Hymn search clear Audio Playback remove 516. Burdens Are Lifted at …" at bounding box center [468, 385] width 874 height 586
click at [870, 168] on span "remove" at bounding box center [866, 164] width 36 height 15
click at [870, 250] on span "remove" at bounding box center [866, 257] width 36 height 15
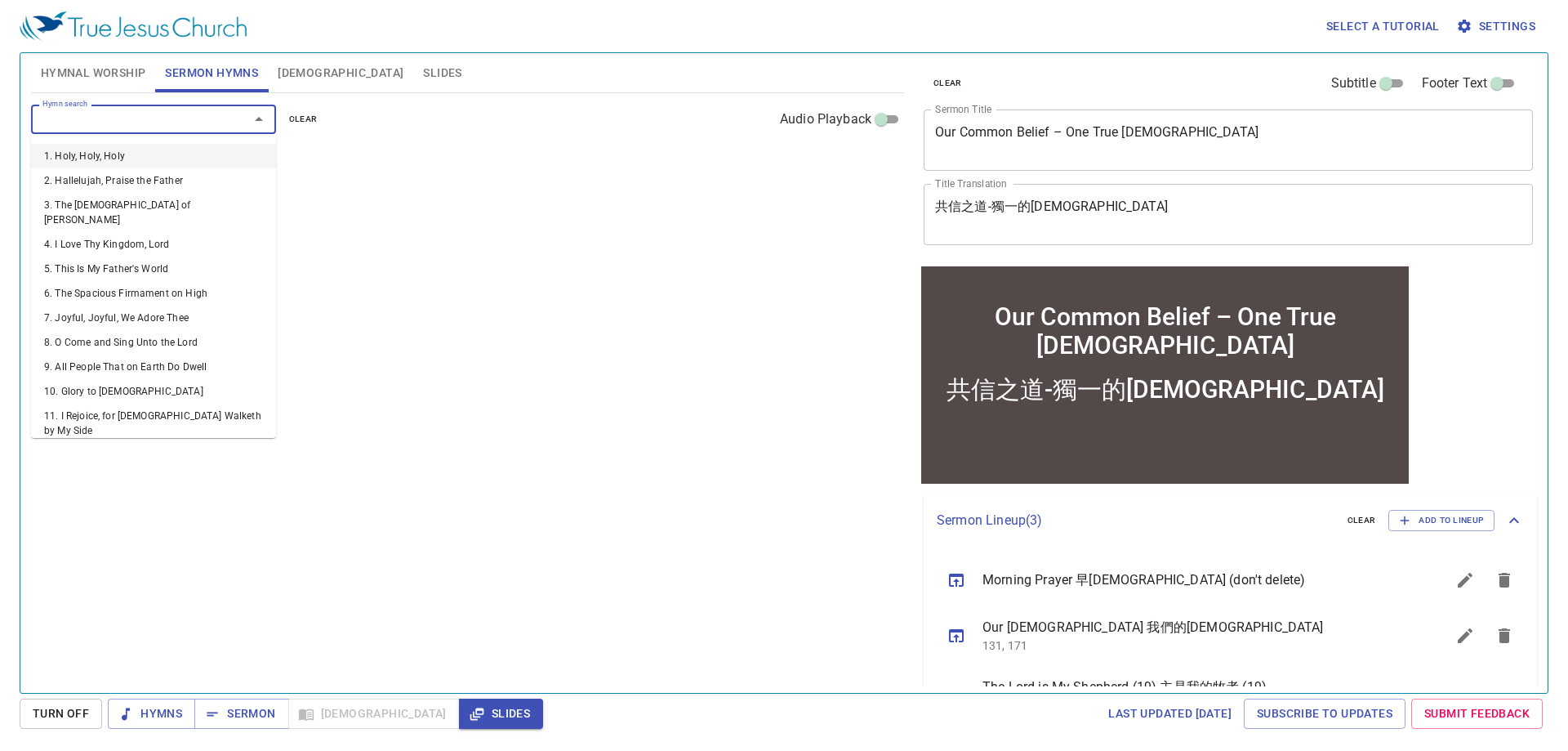
click at [165, 119] on input "Hymn search" at bounding box center [129, 119] width 187 height 19
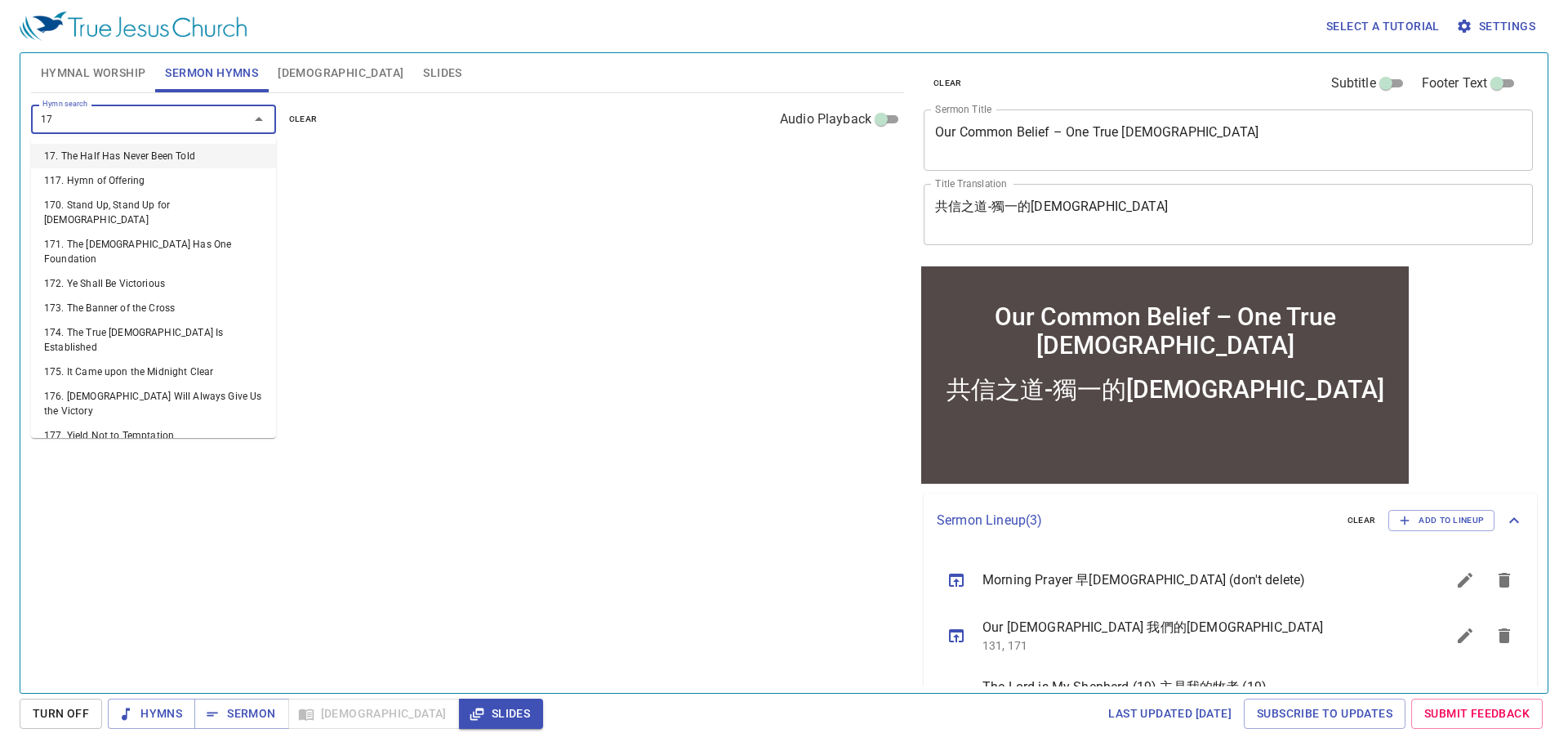
type input "171"
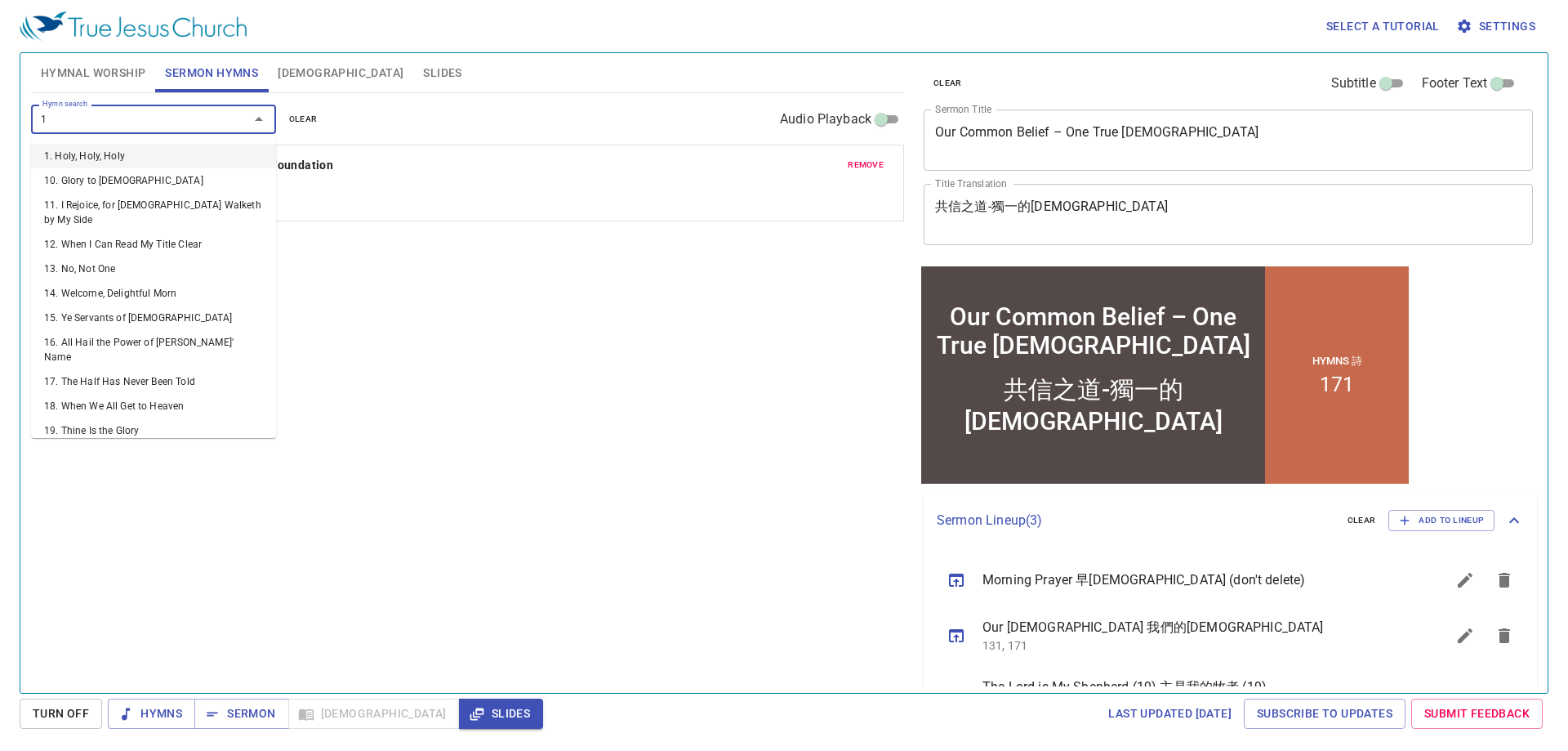
type input "1"
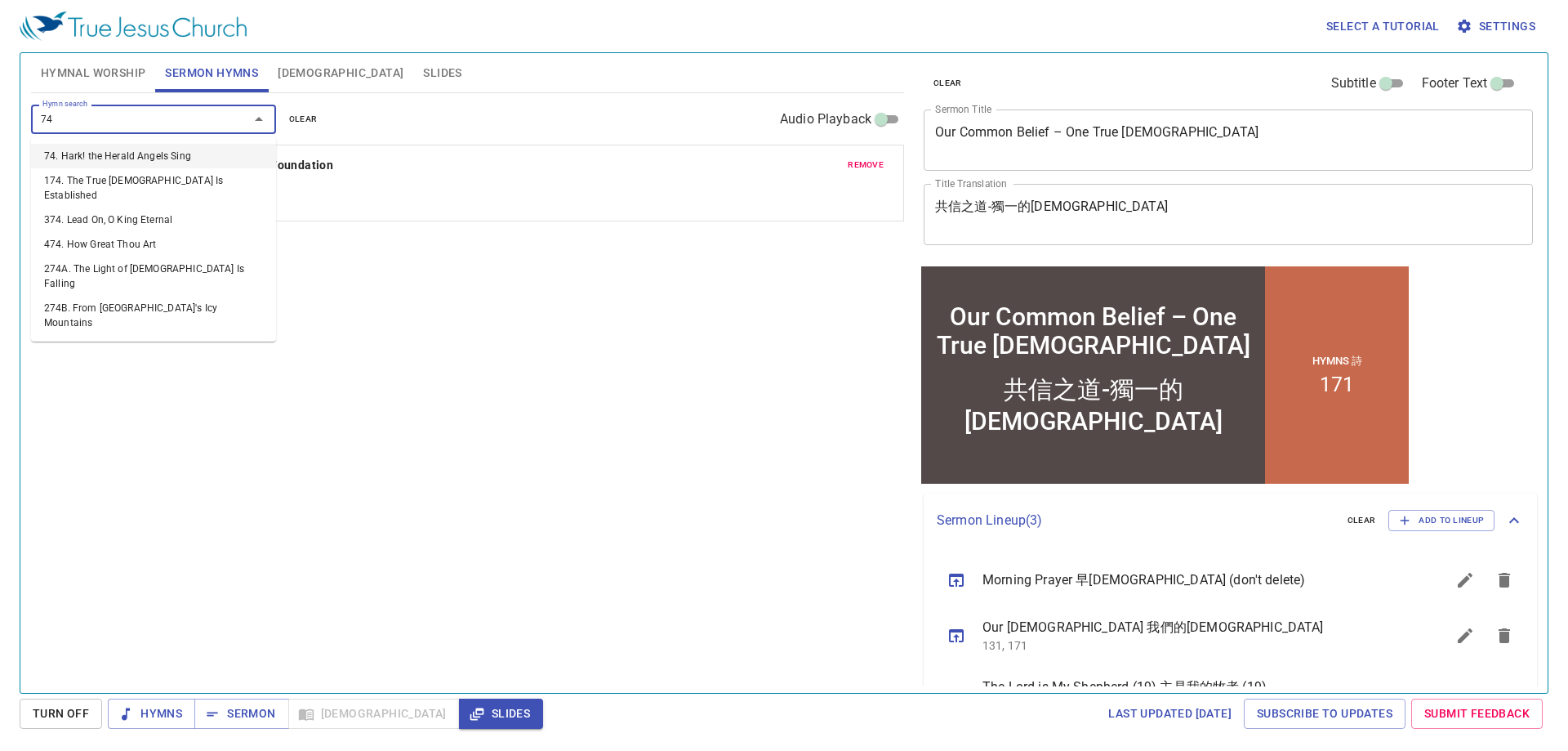
type input "7"
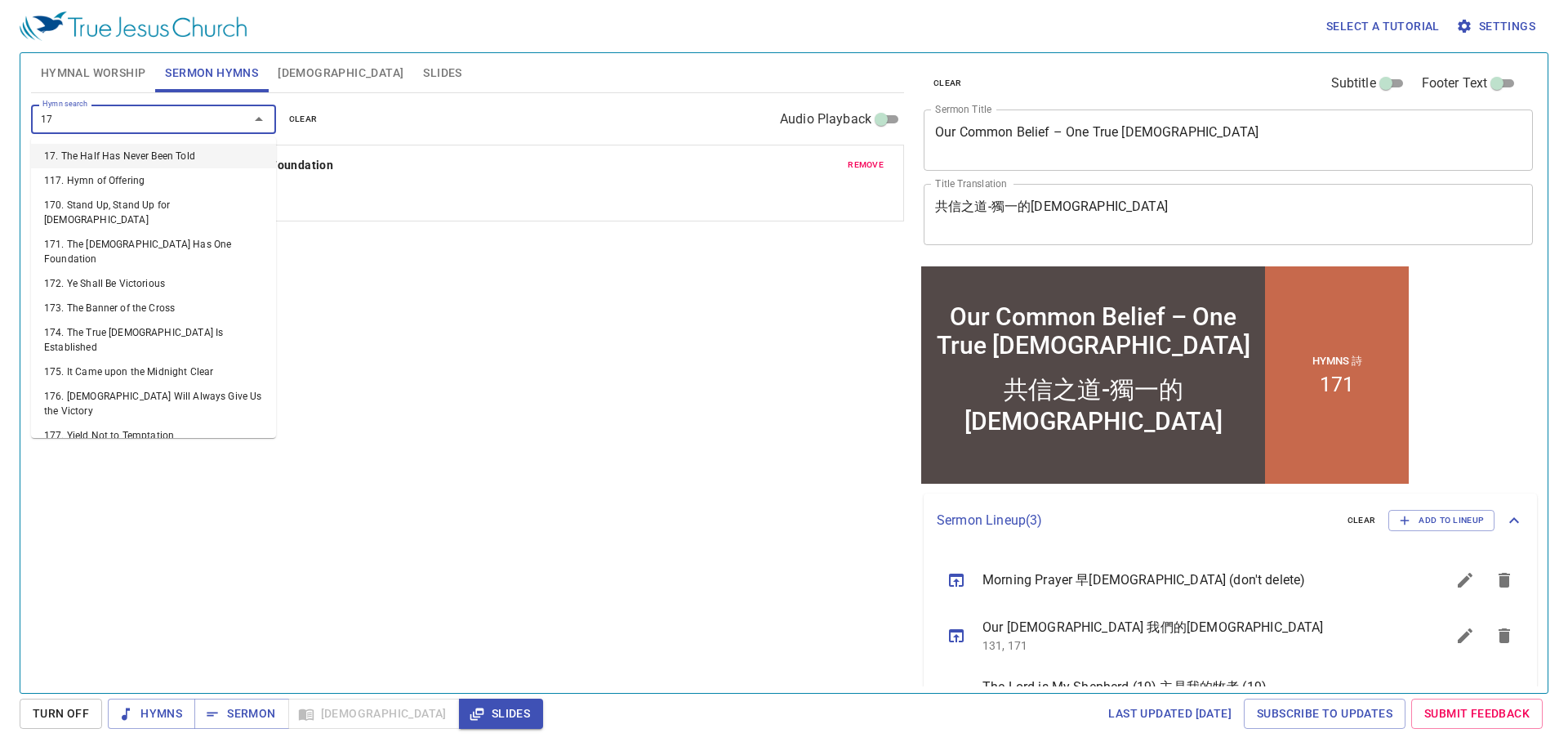
type input "174"
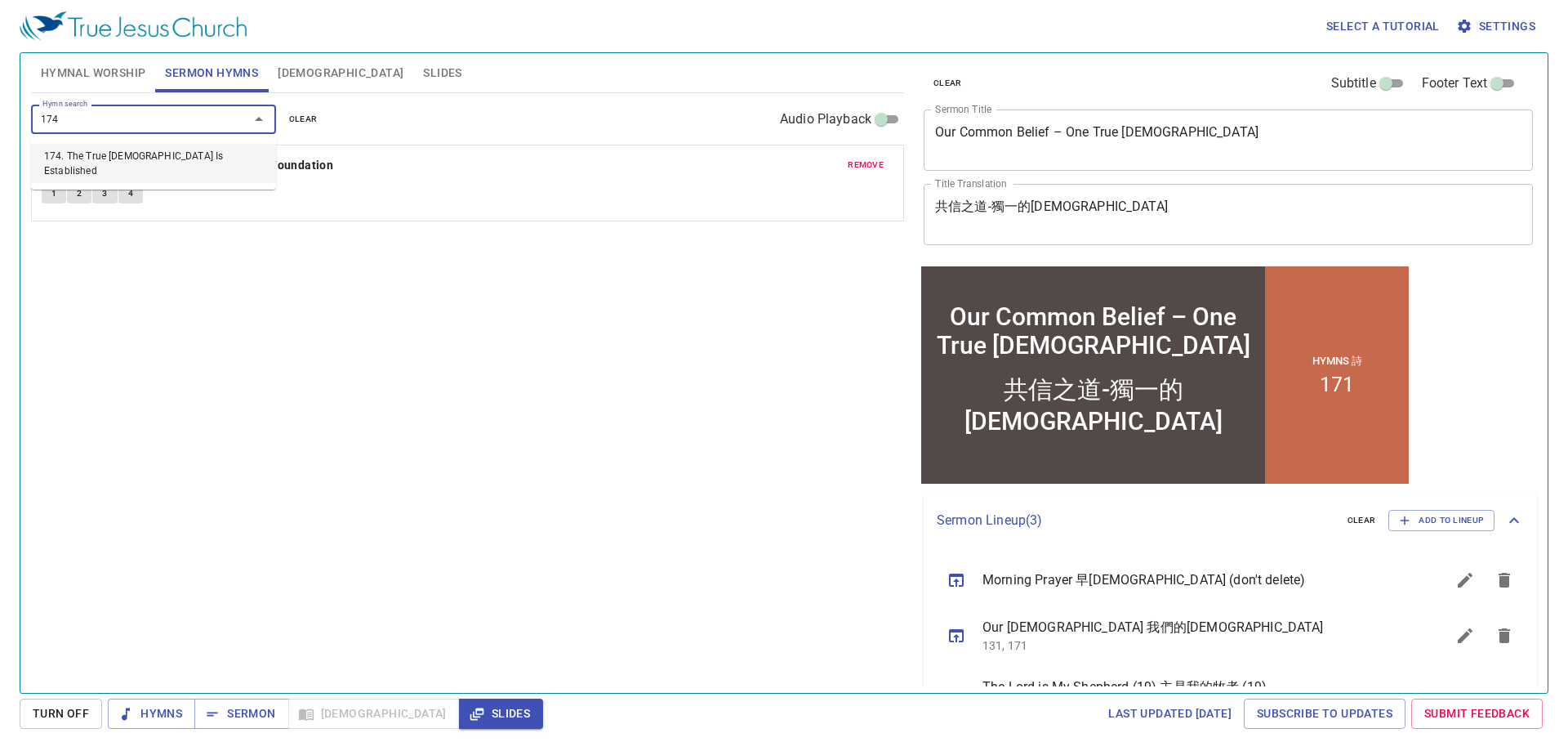
click at [225, 154] on li "174. The True [DEMOGRAPHIC_DATA] Is Established" at bounding box center [153, 163] width 245 height 40
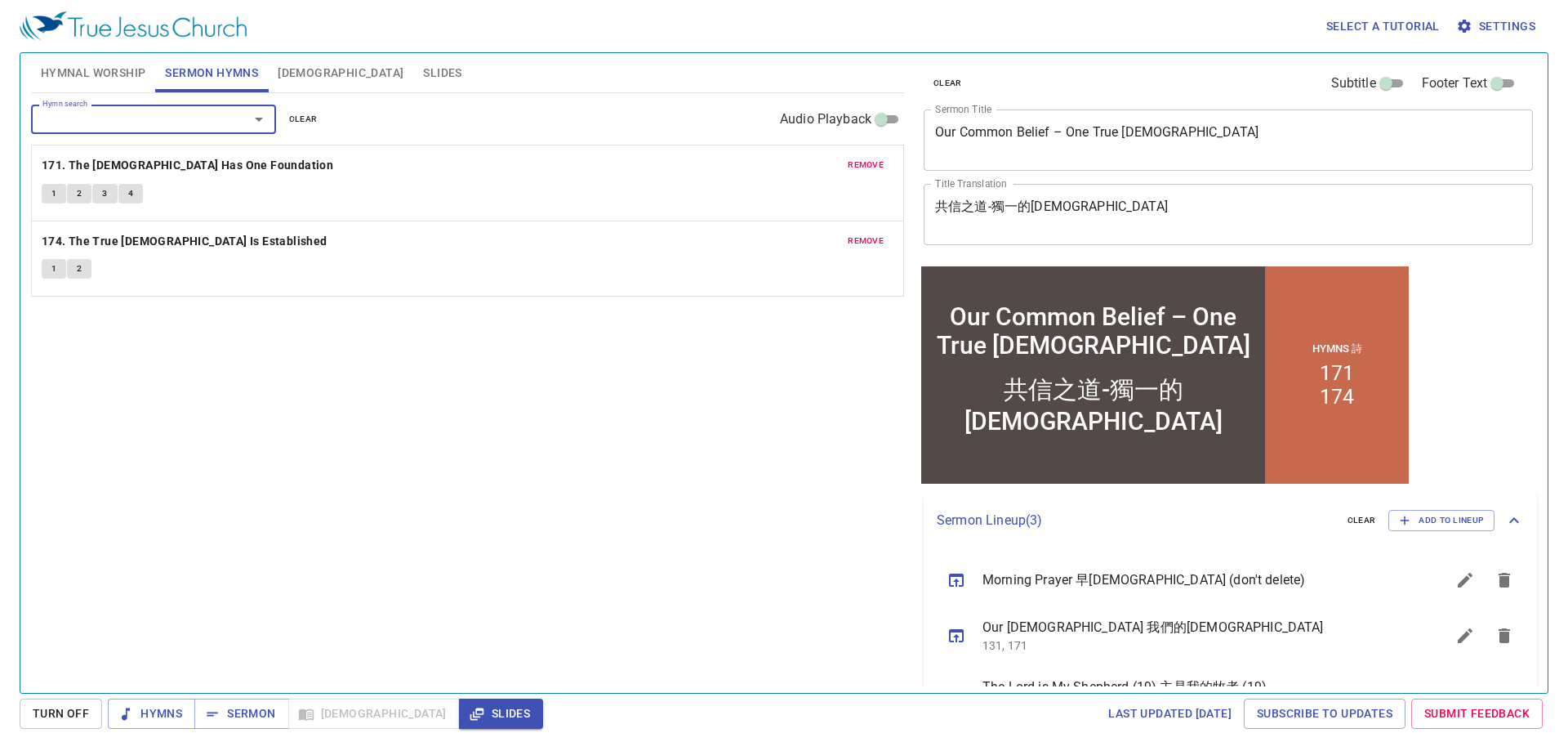
drag, startPoint x: 202, startPoint y: 419, endPoint x: 196, endPoint y: 443, distance: 24.7
click at [198, 428] on div "Hymn search Hymn search clear Audio Playback remove 171. The Church Has One Fou…" at bounding box center [468, 385] width 874 height 586
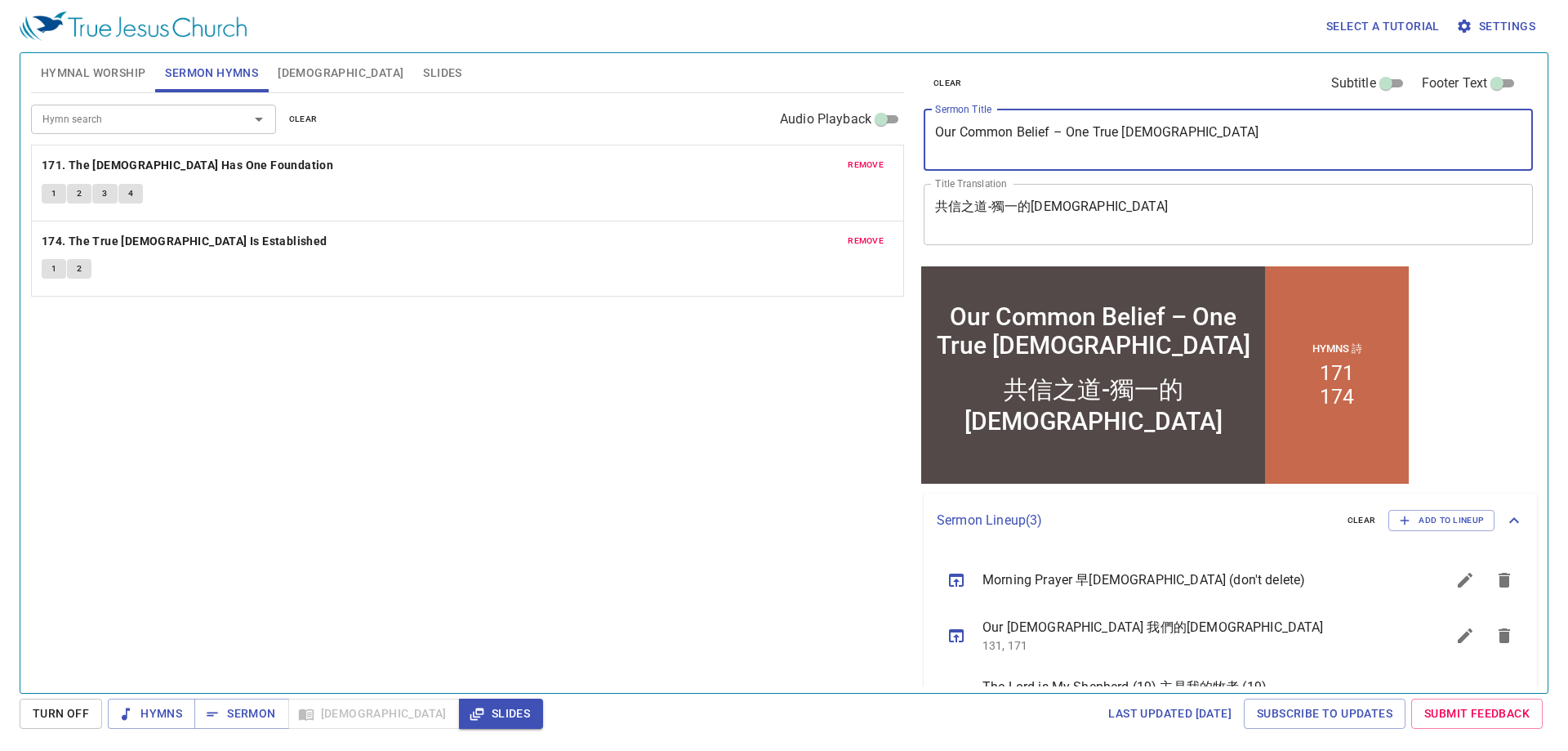
click at [948, 133] on textarea "Our Common Belief – One True [DEMOGRAPHIC_DATA]" at bounding box center [1228, 139] width 586 height 31
click at [634, 461] on div "Hymn search Hymn search clear Audio Playback remove 171. The Church Has One Fou…" at bounding box center [468, 385] width 874 height 586
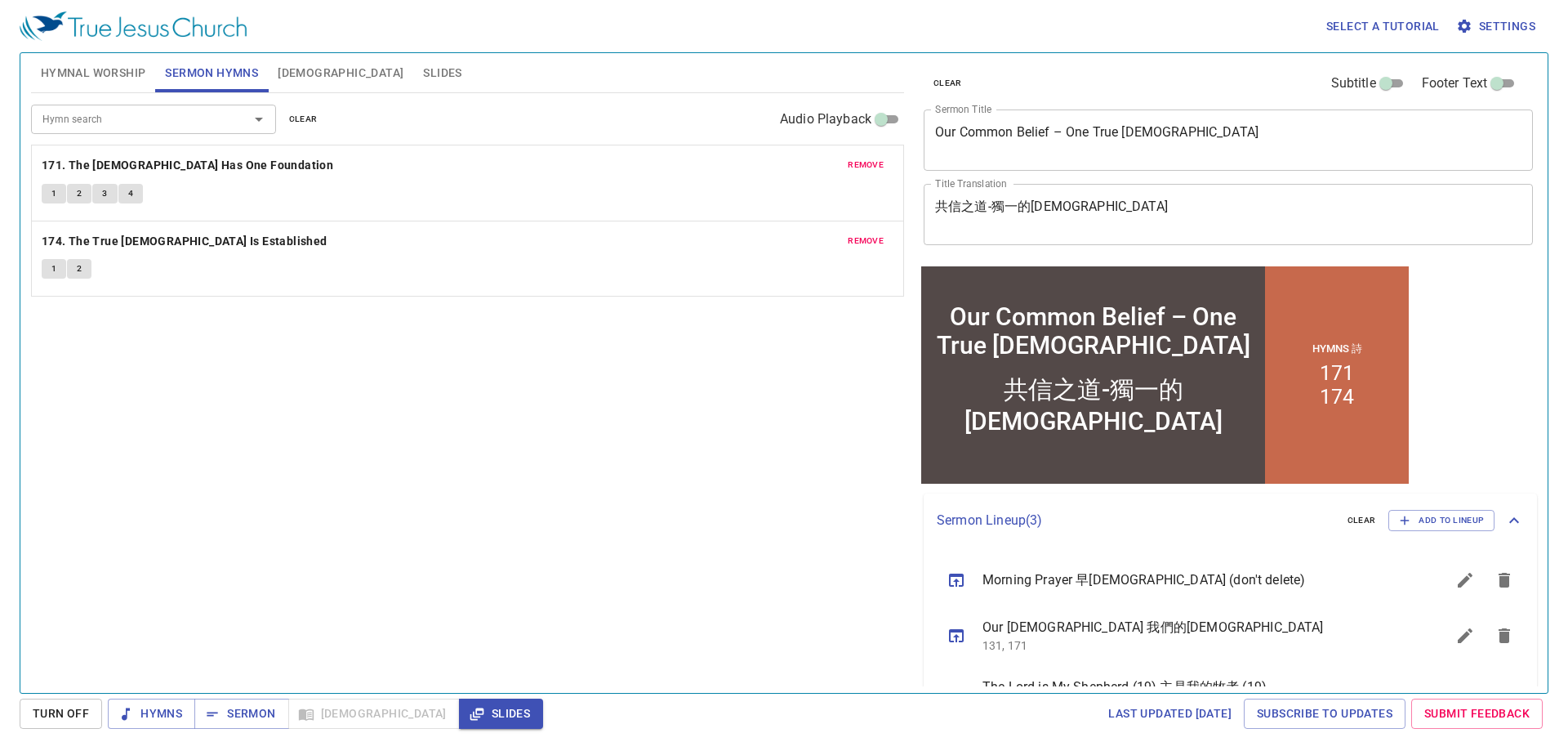
click at [1002, 206] on textarea "共信之道-獨一的[DEMOGRAPHIC_DATA]" at bounding box center [1228, 213] width 586 height 31
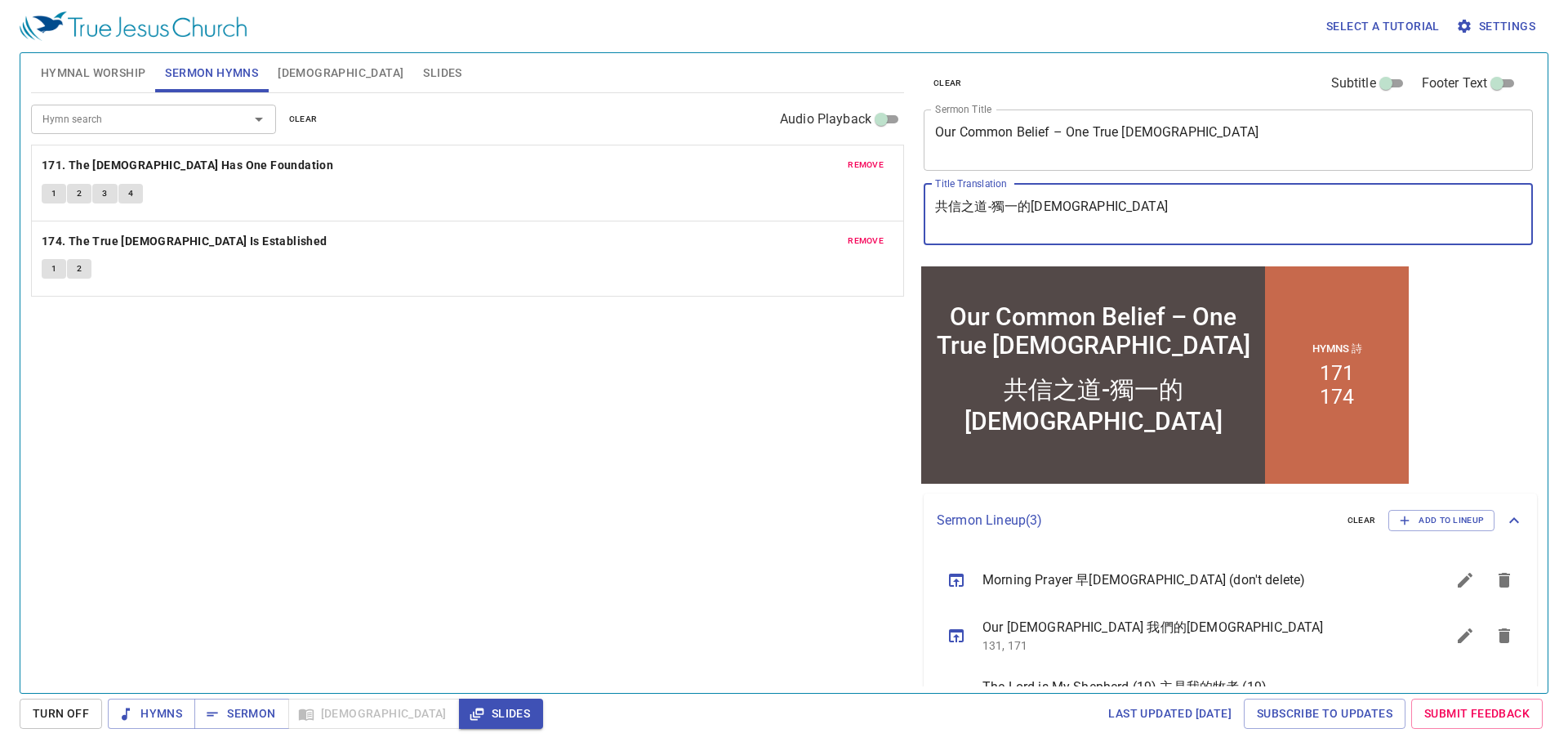
click at [1002, 206] on textarea "共信之道-獨一的[DEMOGRAPHIC_DATA]" at bounding box center [1228, 213] width 586 height 31
click at [757, 372] on div "Hymn search Hymn search clear Audio Playback remove 171. The Church Has One Fou…" at bounding box center [468, 385] width 874 height 586
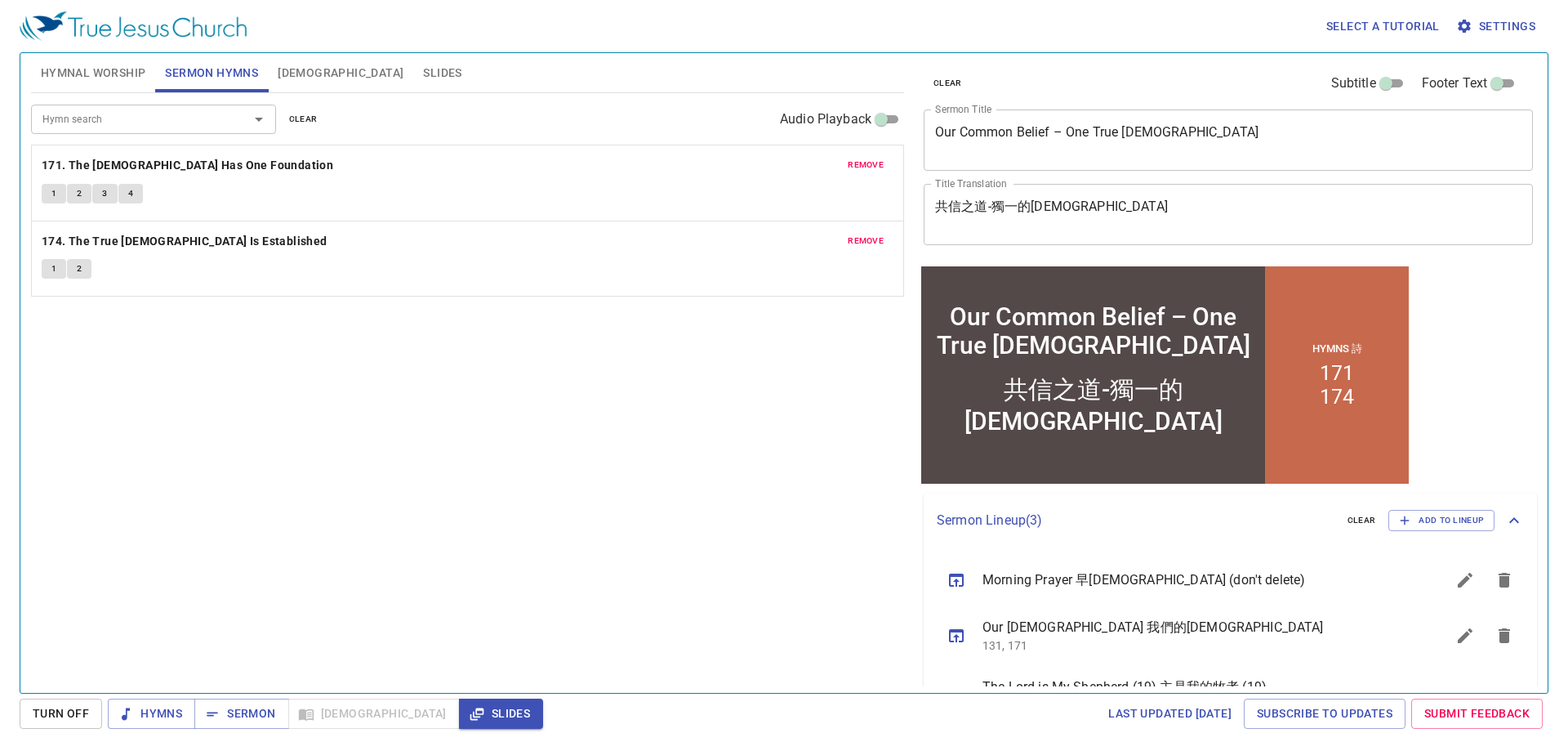
click at [612, 540] on div "Hymn search Hymn search clear Audio Playback remove 171. The Church Has One Fou…" at bounding box center [468, 385] width 874 height 586
click at [425, 353] on div "Hymn search Hymn search clear Audio Playback remove 171. The Church Has One Fou…" at bounding box center [468, 385] width 874 height 586
drag, startPoint x: 382, startPoint y: 444, endPoint x: 286, endPoint y: 581, distance: 167.3
click at [382, 445] on div "Hymn search Hymn search clear Audio Playback remove 171. The Church Has One Fou…" at bounding box center [468, 385] width 874 height 586
click at [163, 715] on span "Hymns" at bounding box center [152, 713] width 61 height 21
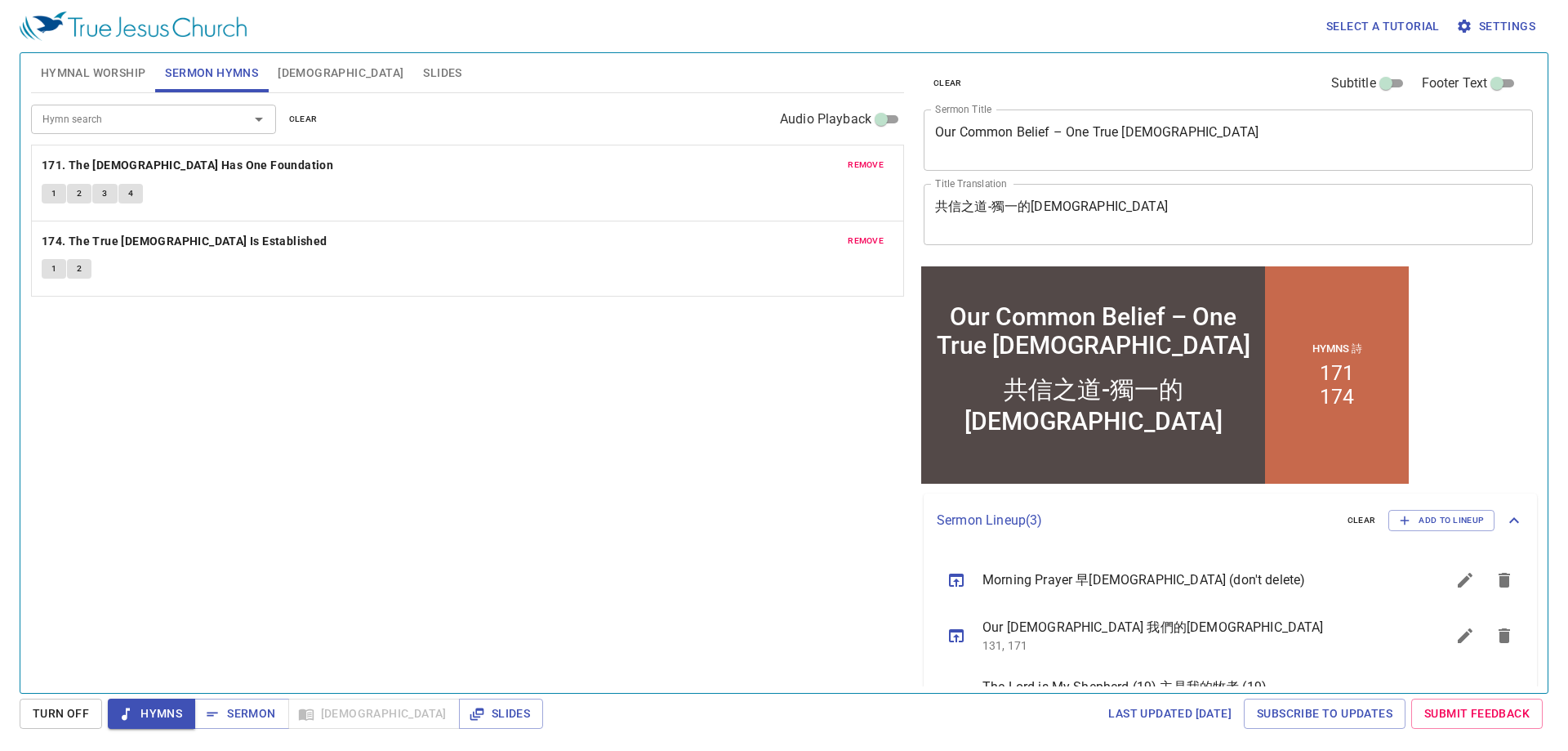
click at [123, 64] on span "Hymnal Worship" at bounding box center [93, 73] width 105 height 21
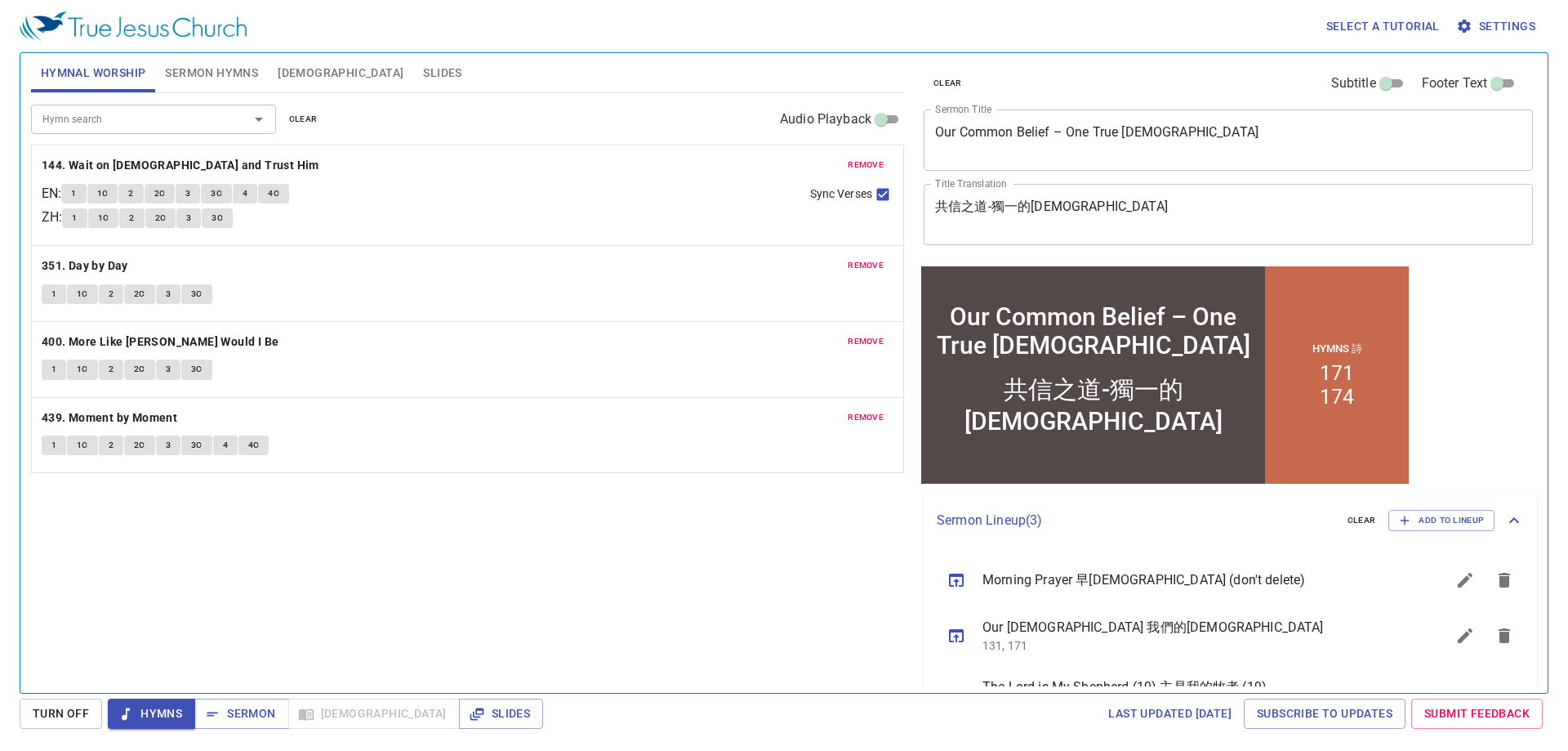
click at [446, 594] on div "Hymn search Hymn search clear Audio Playback remove 144. Wait on God and Trust …" at bounding box center [468, 385] width 874 height 586
click at [486, 544] on div "Hymn search Hymn search clear Audio Playback remove 144. Wait on God and Trust …" at bounding box center [468, 385] width 874 height 586
click at [138, 161] on b "144. Wait on [DEMOGRAPHIC_DATA] and Trust Him" at bounding box center [180, 165] width 277 height 21
click at [84, 192] on button "1" at bounding box center [73, 194] width 25 height 20
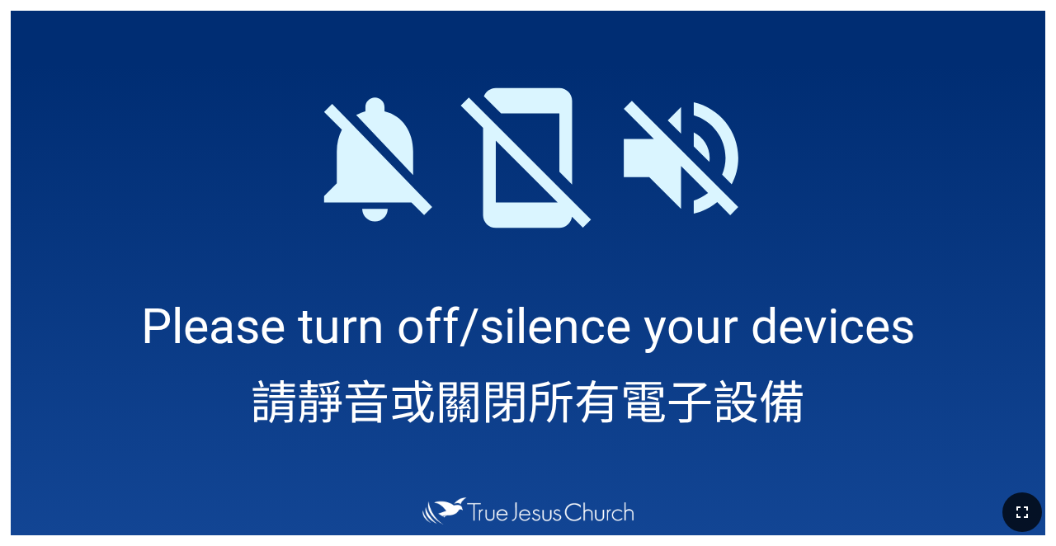
click at [1018, 506] on icon "button" at bounding box center [1022, 512] width 20 height 20
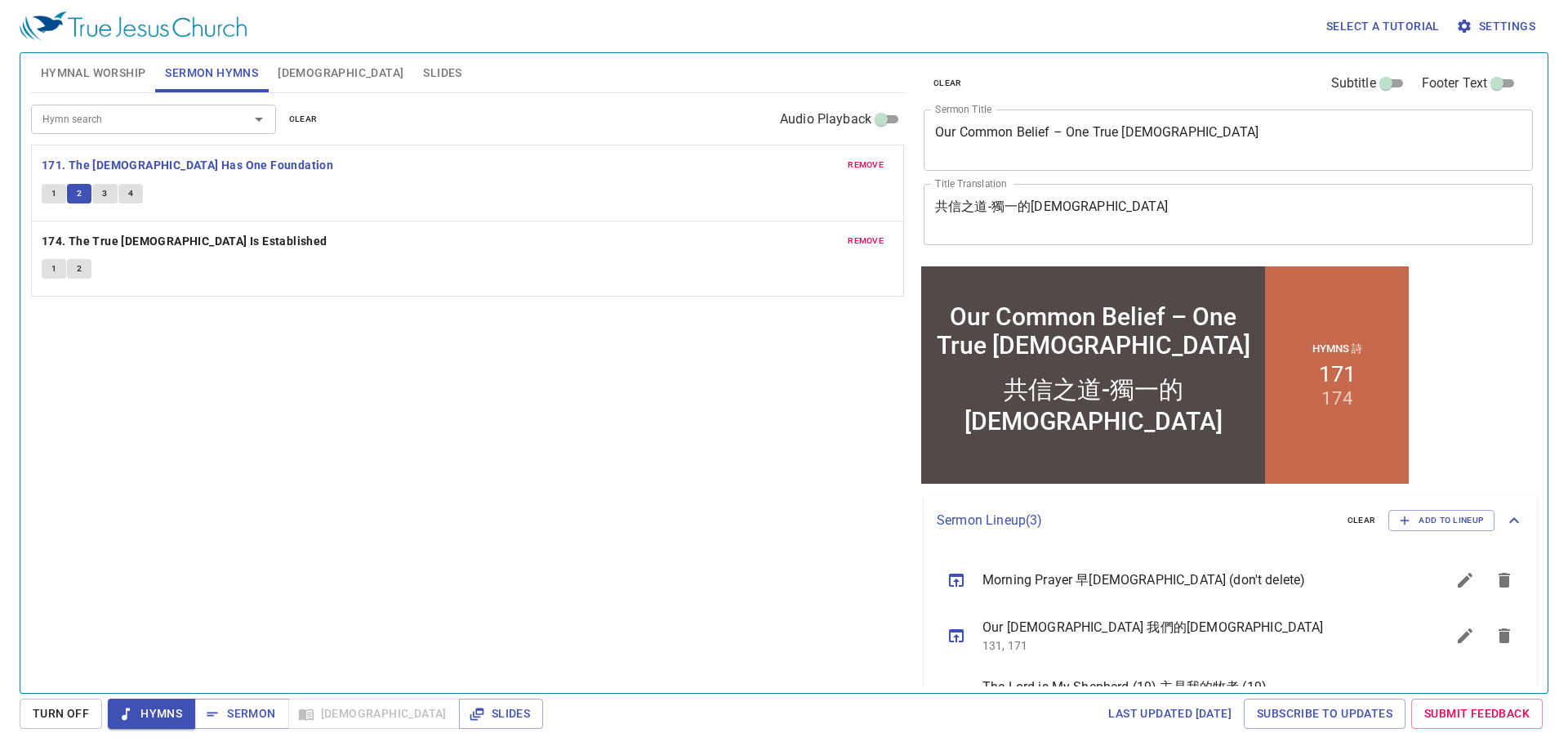
click at [75, 195] on button "2" at bounding box center [79, 194] width 25 height 20
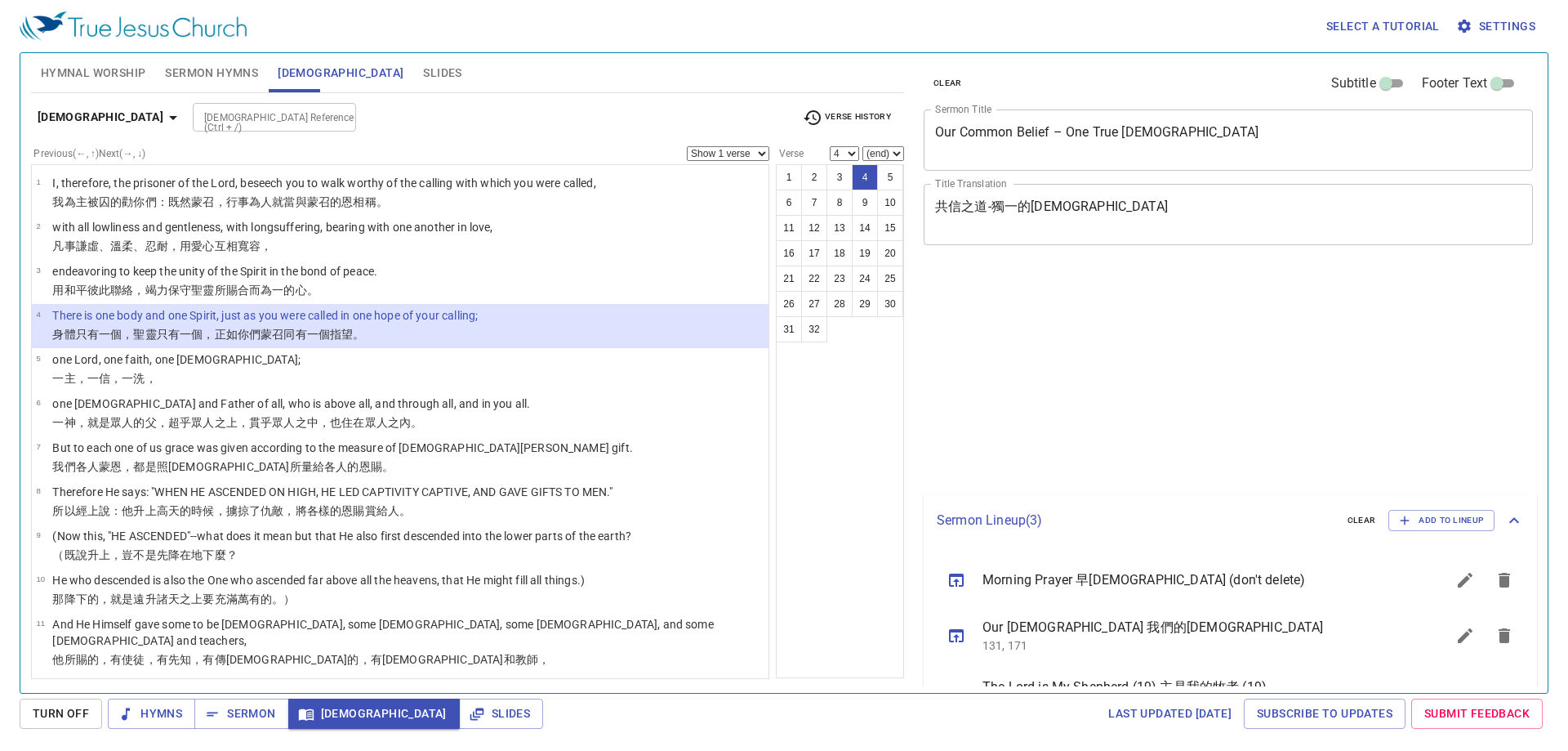
select select "4"
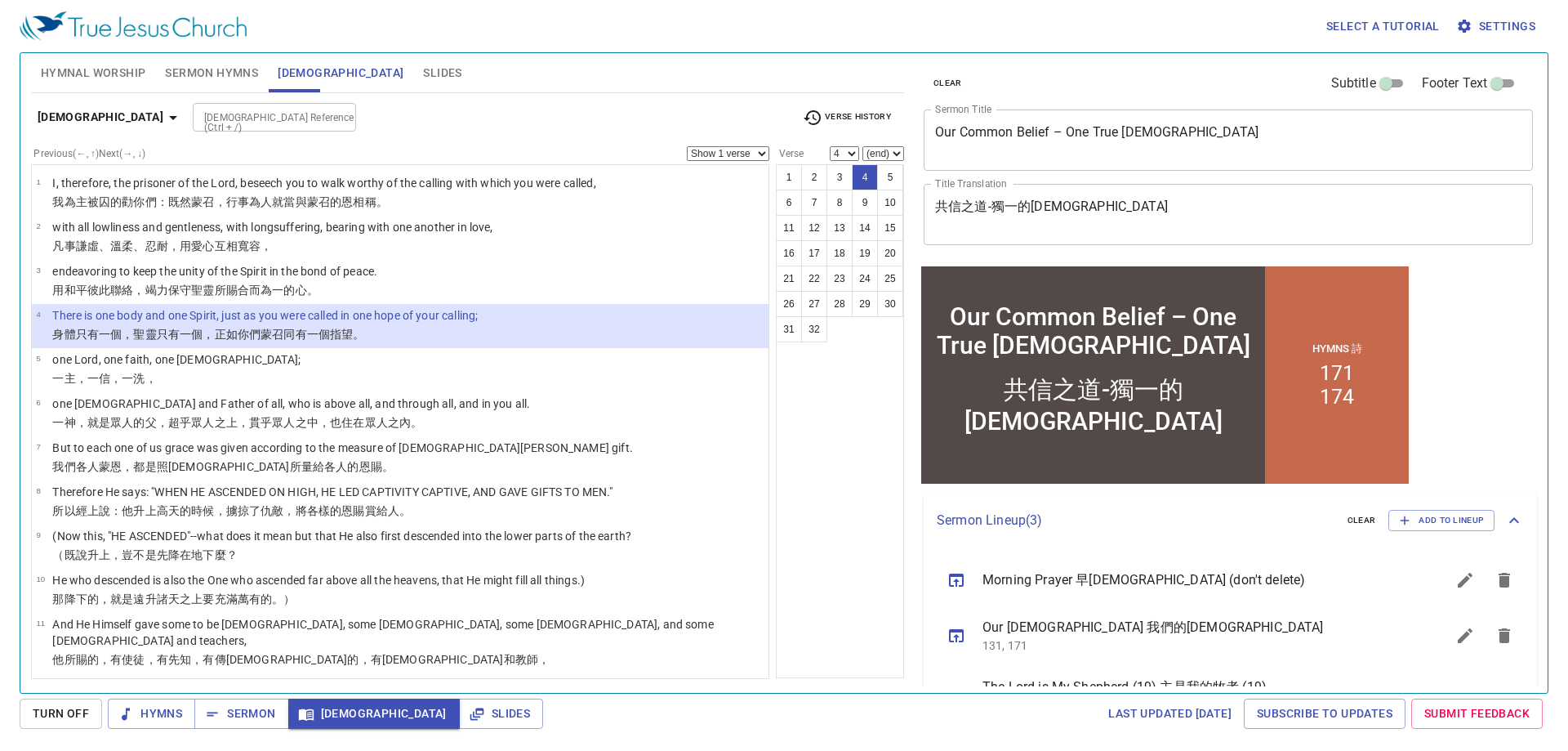
scroll to position [81, 0]
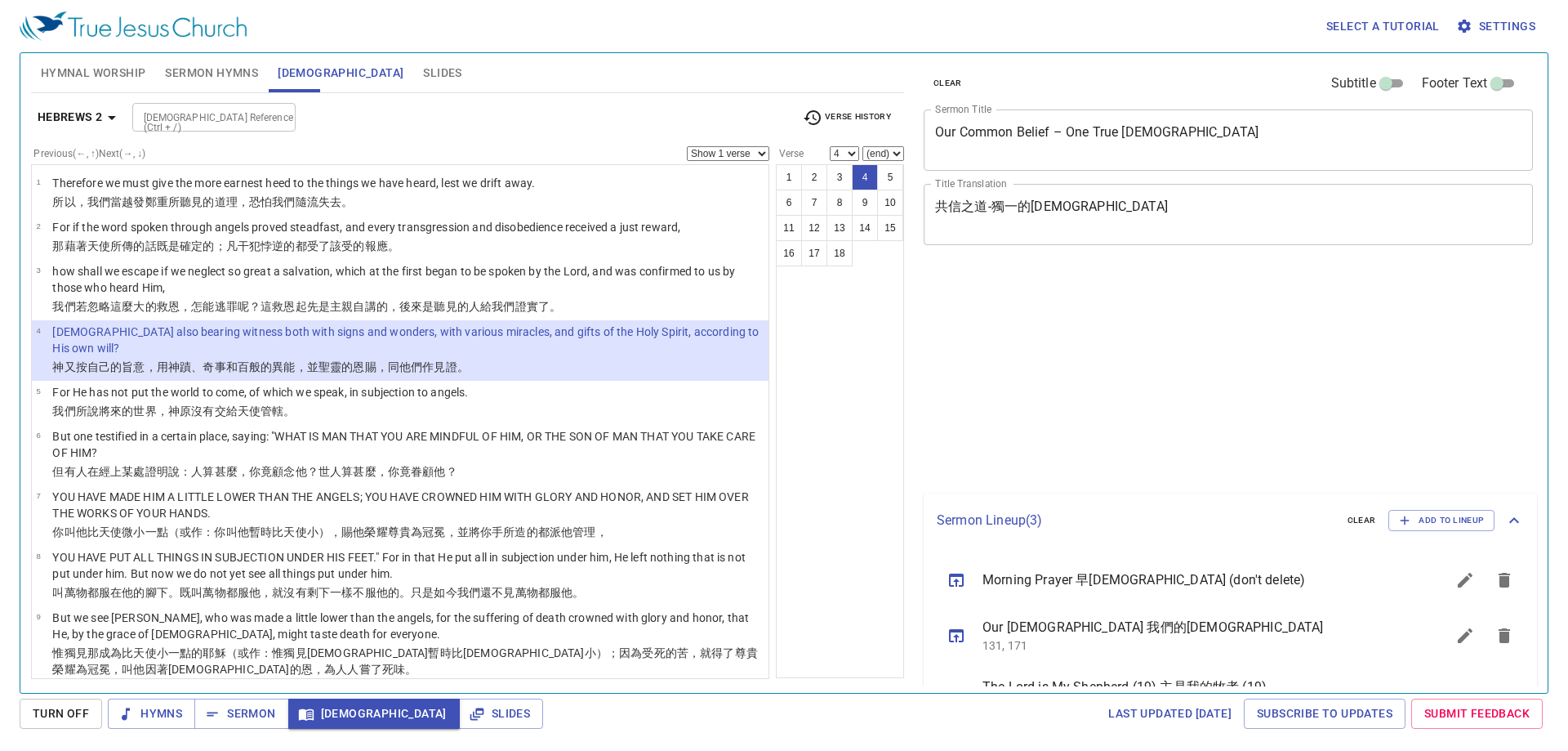
select select "4"
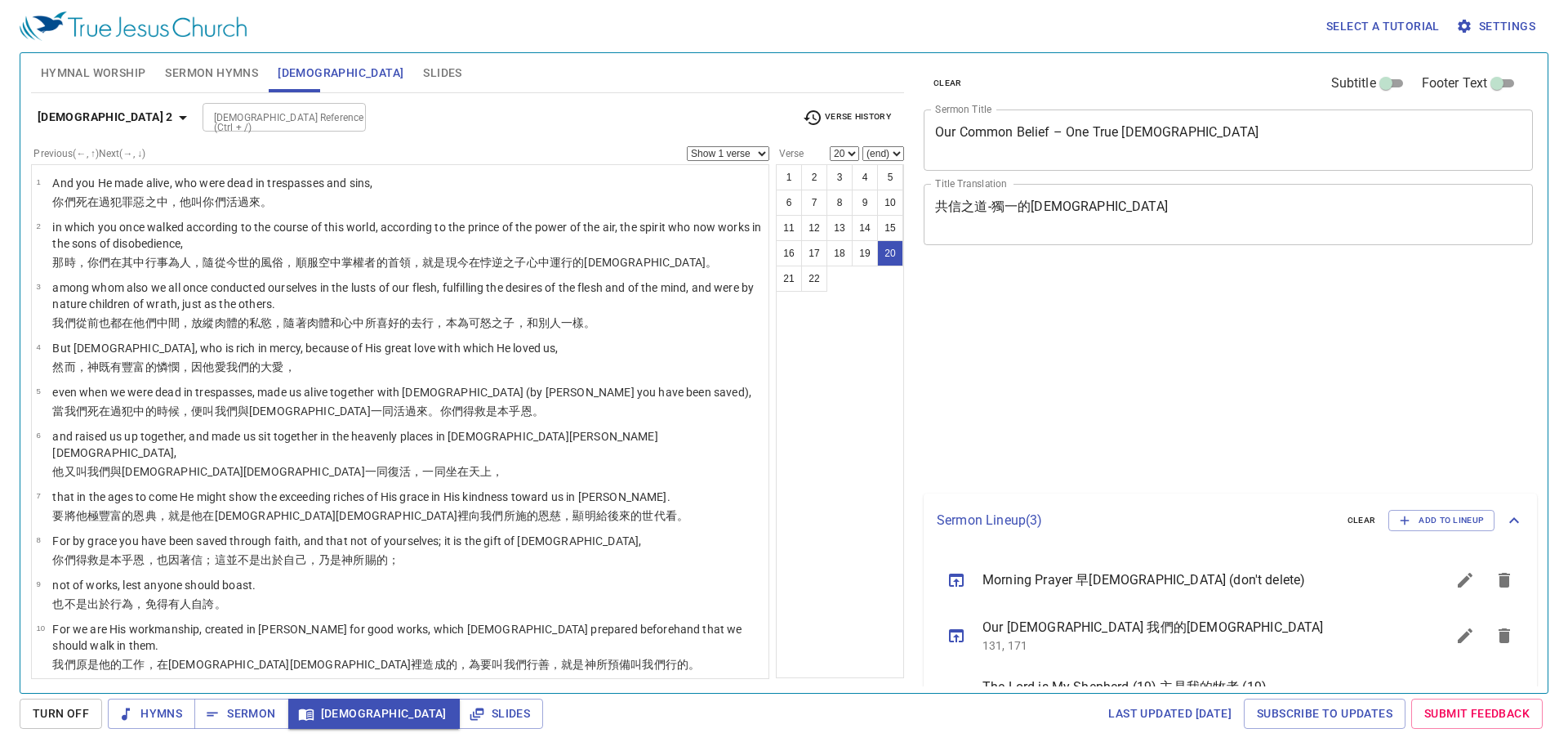
select select "20"
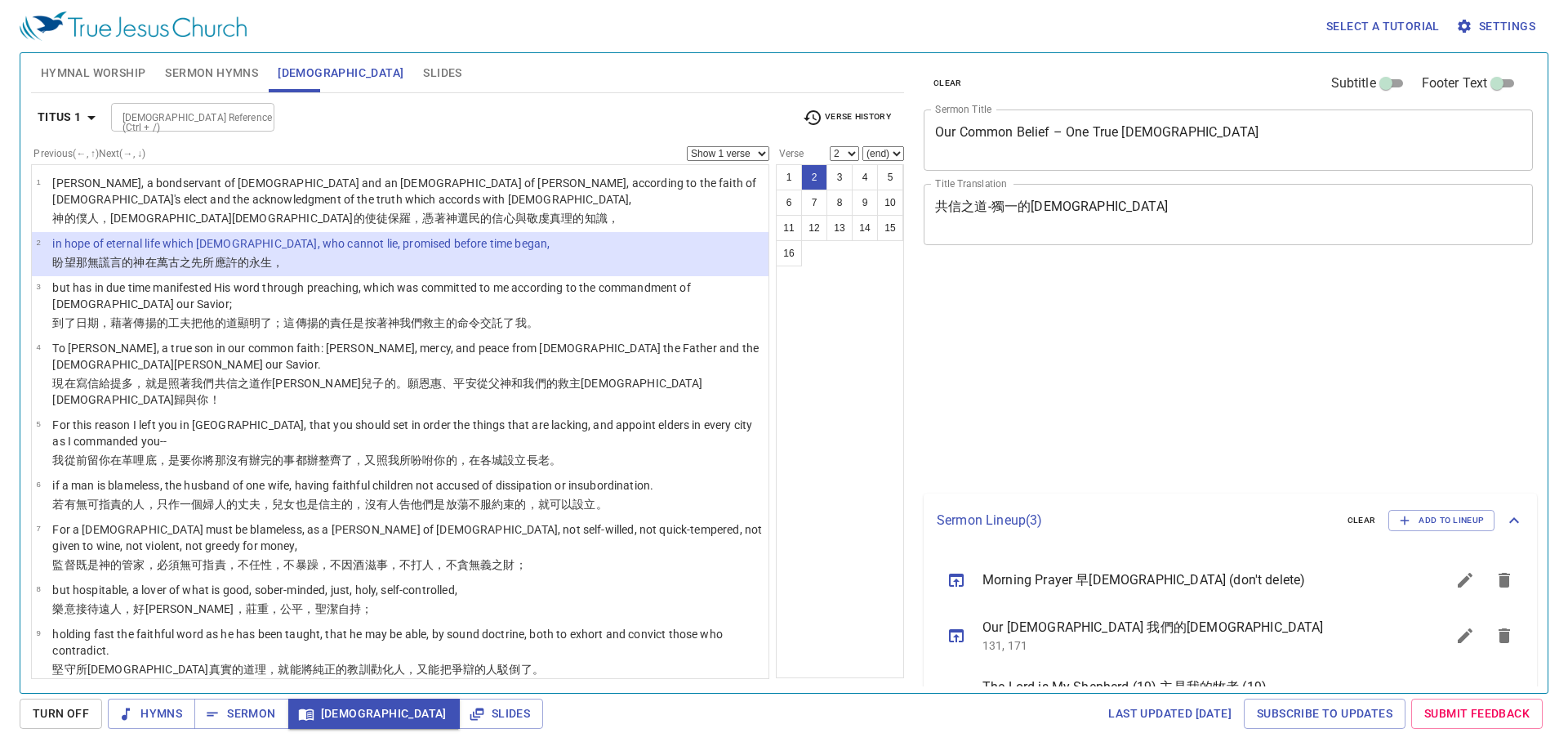
select select "2"
